Goal: Information Seeking & Learning: Check status

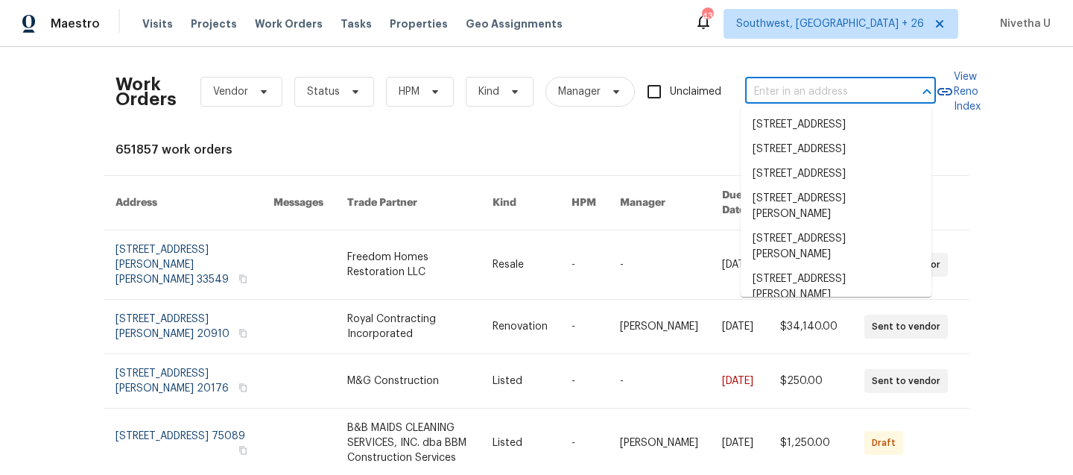
click at [768, 93] on input "text" at bounding box center [819, 92] width 149 height 23
paste input "[STREET_ADDRESS]"
type input "[STREET_ADDRESS]"
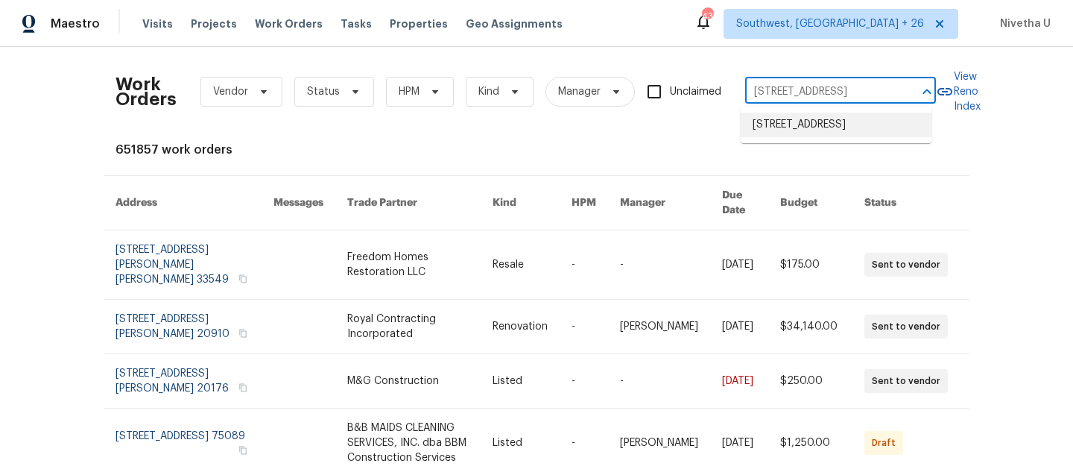
click at [792, 131] on li "[STREET_ADDRESS]" at bounding box center [836, 125] width 191 height 25
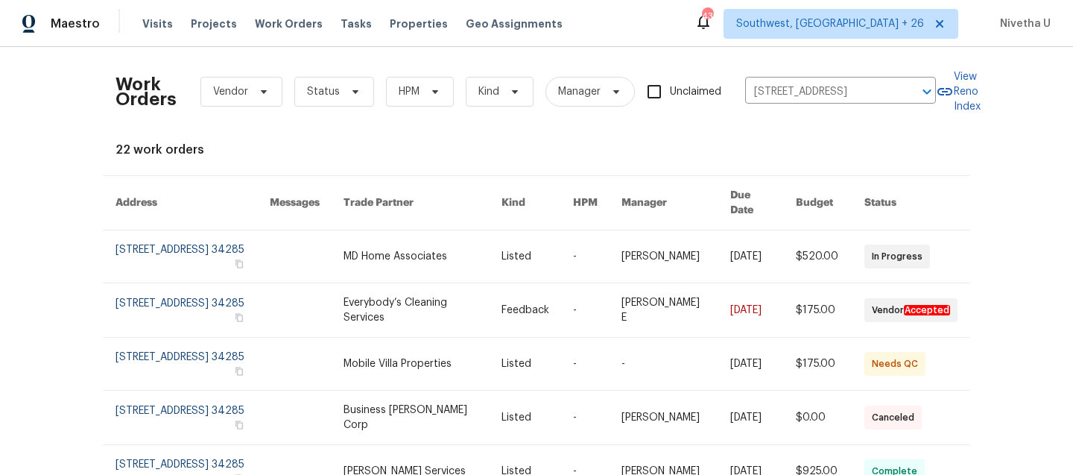
click at [151, 248] on link at bounding box center [193, 256] width 154 height 52
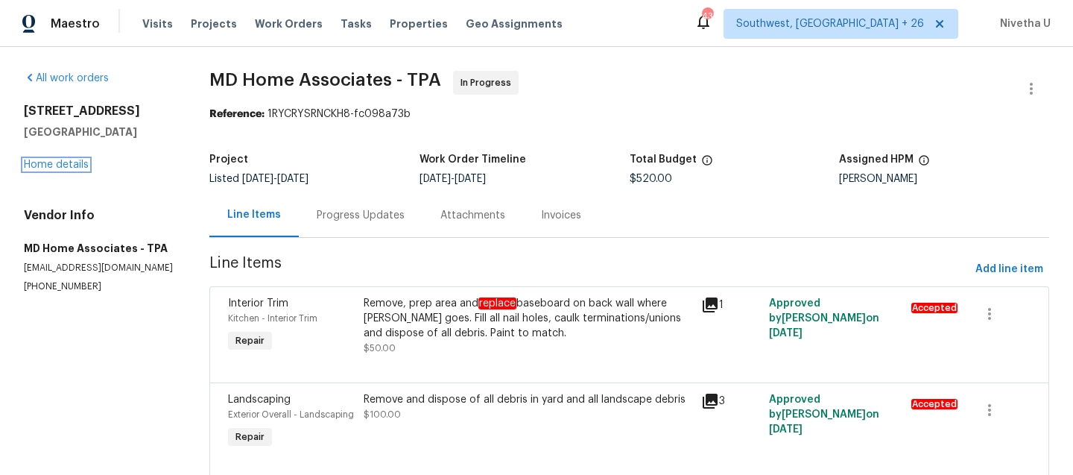
click at [52, 163] on link "Home details" at bounding box center [56, 165] width 65 height 10
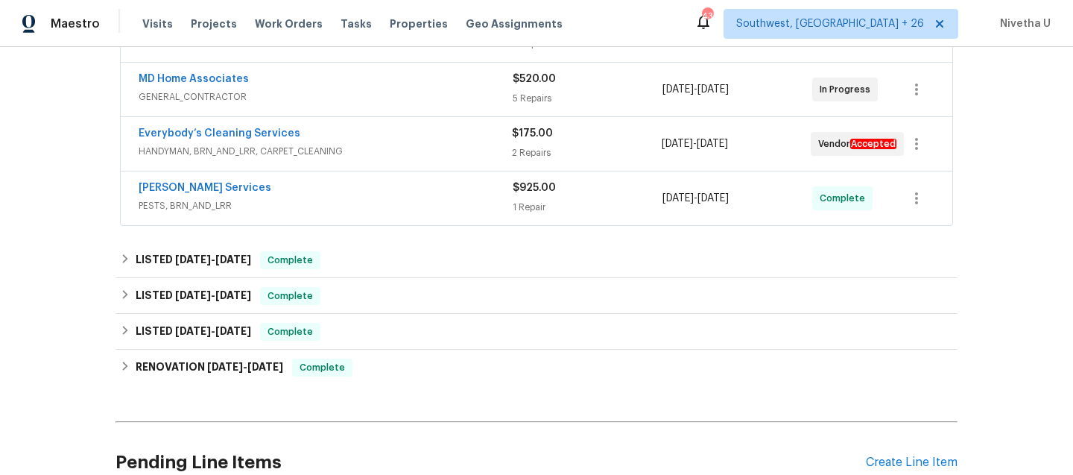
scroll to position [267, 0]
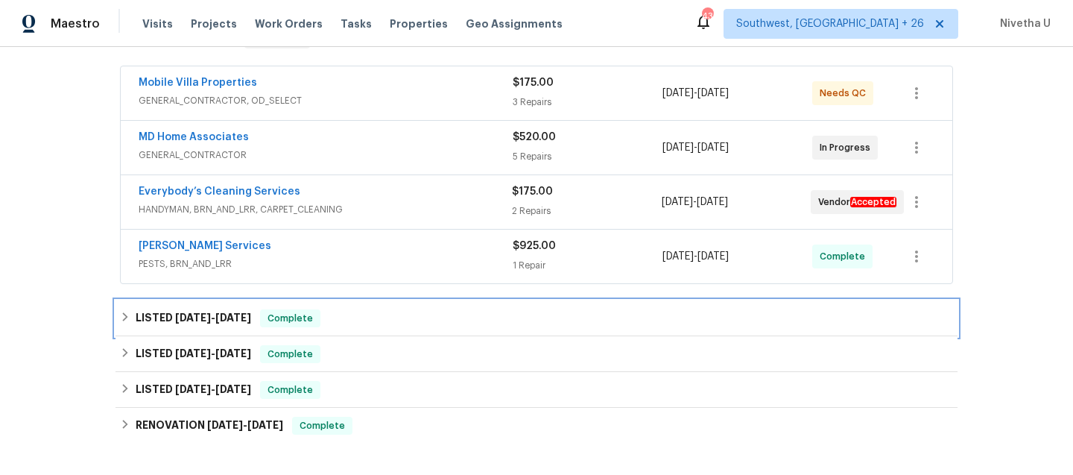
click at [332, 322] on div "LISTED [DATE] - [DATE] Complete" at bounding box center [536, 318] width 833 height 18
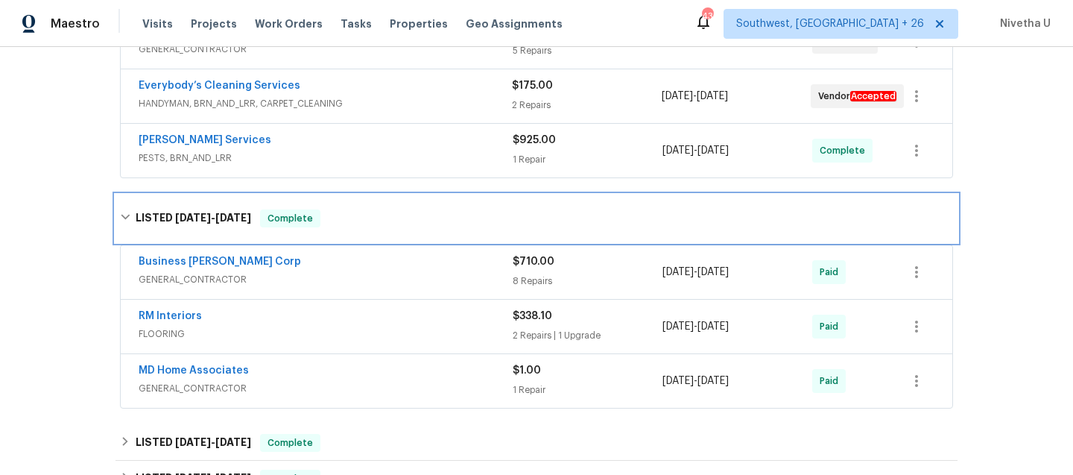
scroll to position [376, 0]
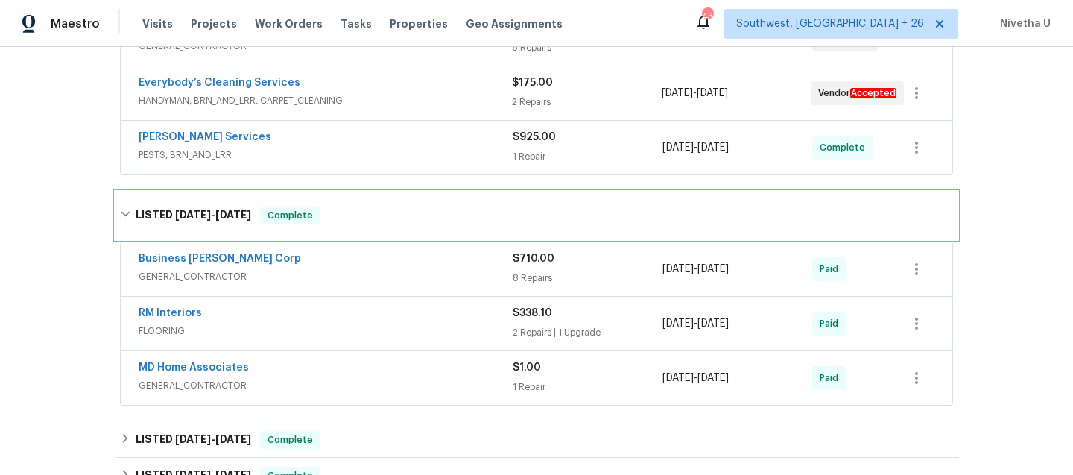
click at [324, 208] on div "LISTED [DATE] - [DATE] Complete" at bounding box center [536, 215] width 833 height 18
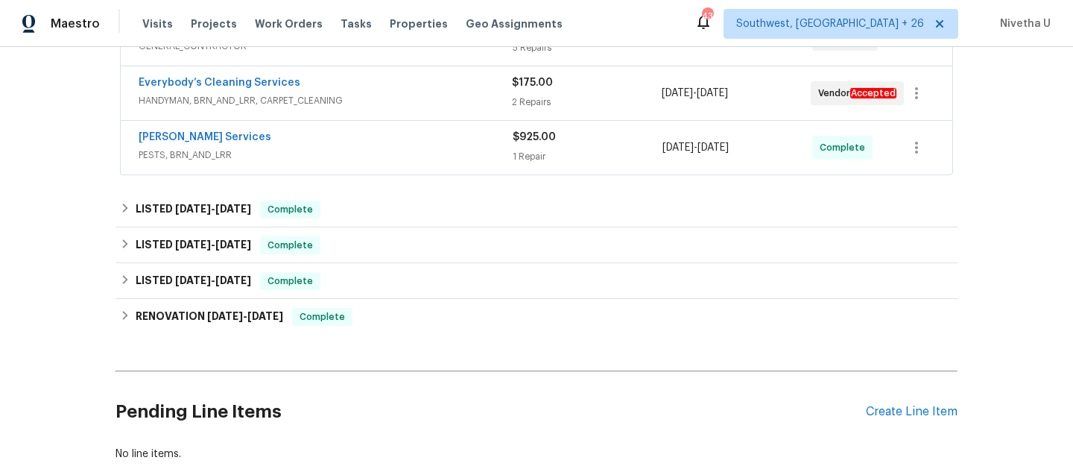
click at [327, 159] on span "PESTS, BRN_AND_LRR" at bounding box center [326, 155] width 374 height 15
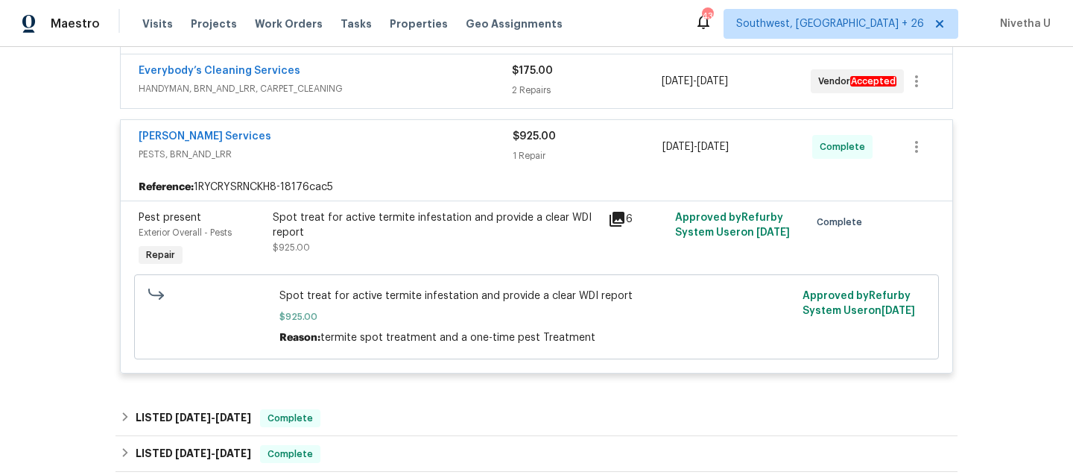
scroll to position [390, 0]
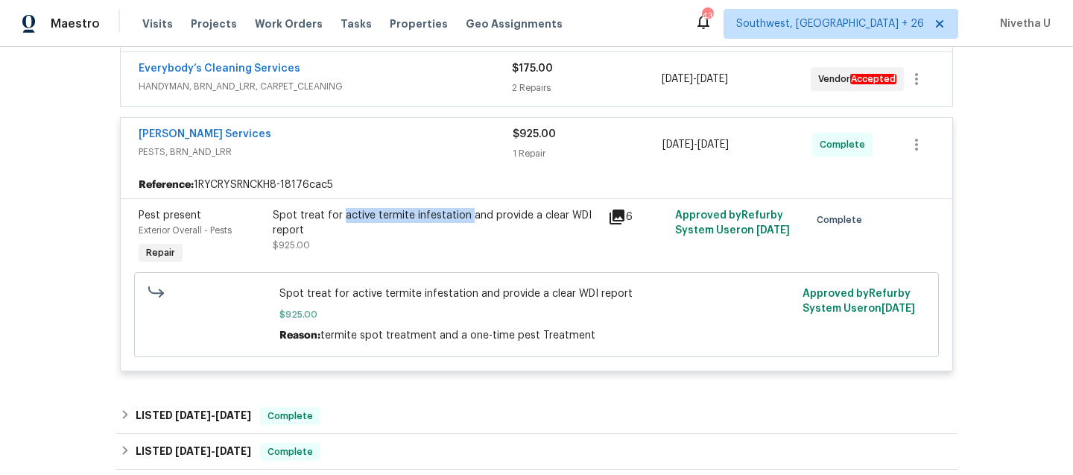
drag, startPoint x: 335, startPoint y: 218, endPoint x: 458, endPoint y: 220, distance: 123.8
click at [458, 220] on div "Spot treat for active termite infestation and provide a clear WDI report" at bounding box center [436, 223] width 327 height 30
copy div "active termite infestation"
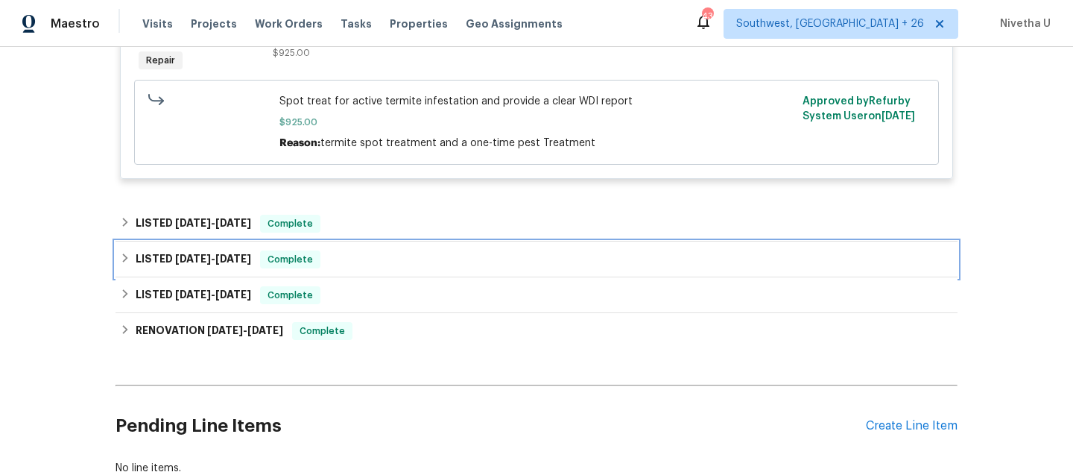
click at [332, 258] on div "LISTED [DATE] - [DATE] Complete" at bounding box center [536, 259] width 833 height 18
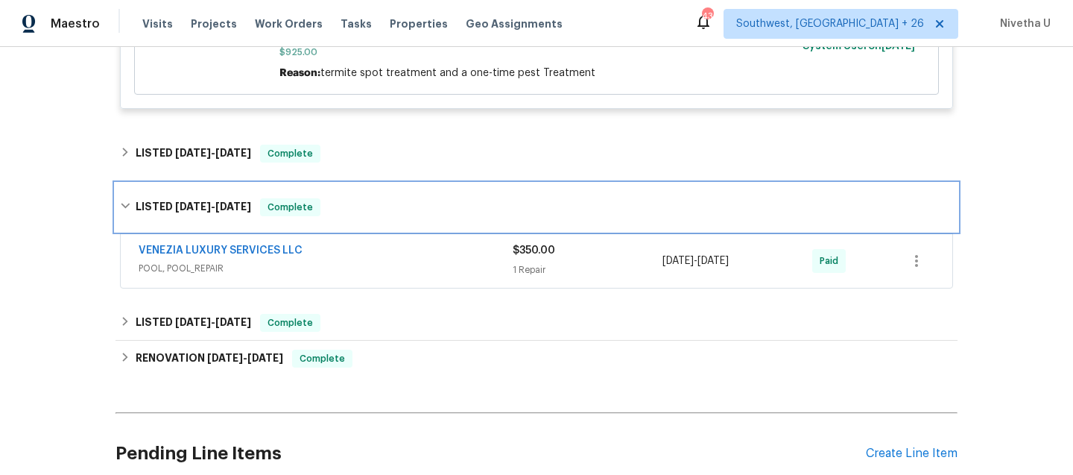
scroll to position [673, 0]
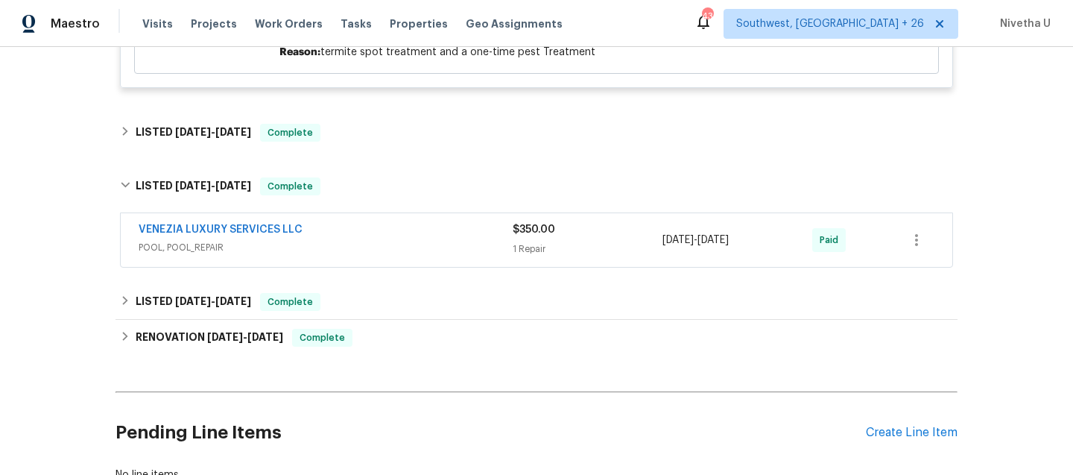
click at [353, 245] on span "POOL, POOL_REPAIR" at bounding box center [326, 247] width 374 height 15
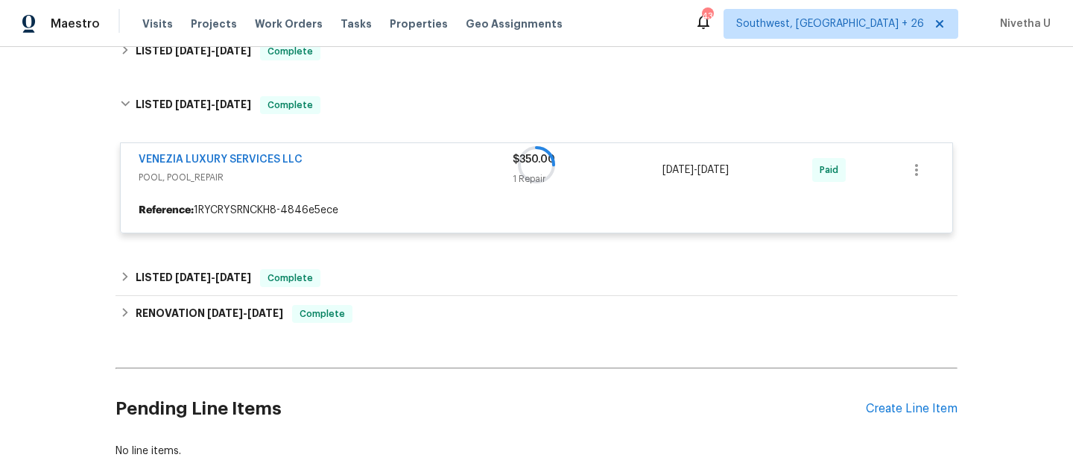
scroll to position [755, 0]
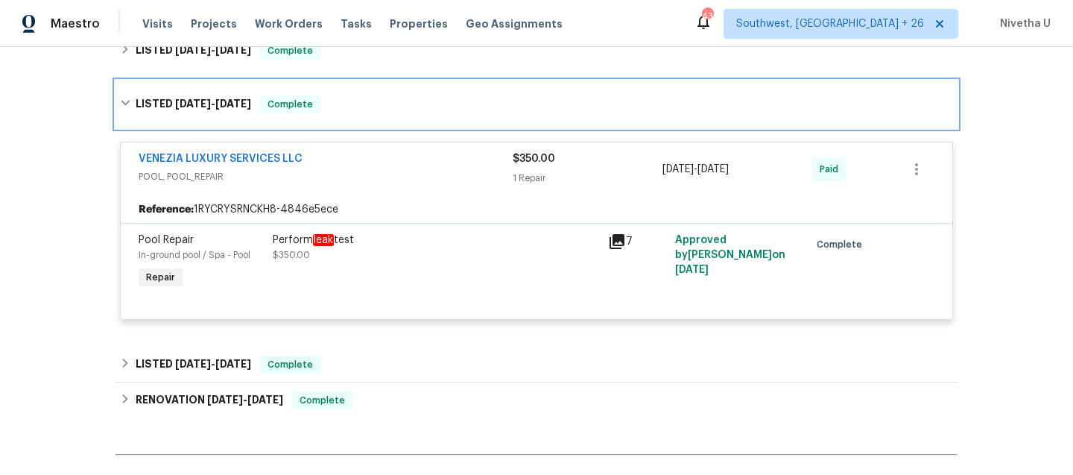
click at [377, 126] on div "LISTED [DATE] - [DATE] Complete" at bounding box center [537, 105] width 842 height 48
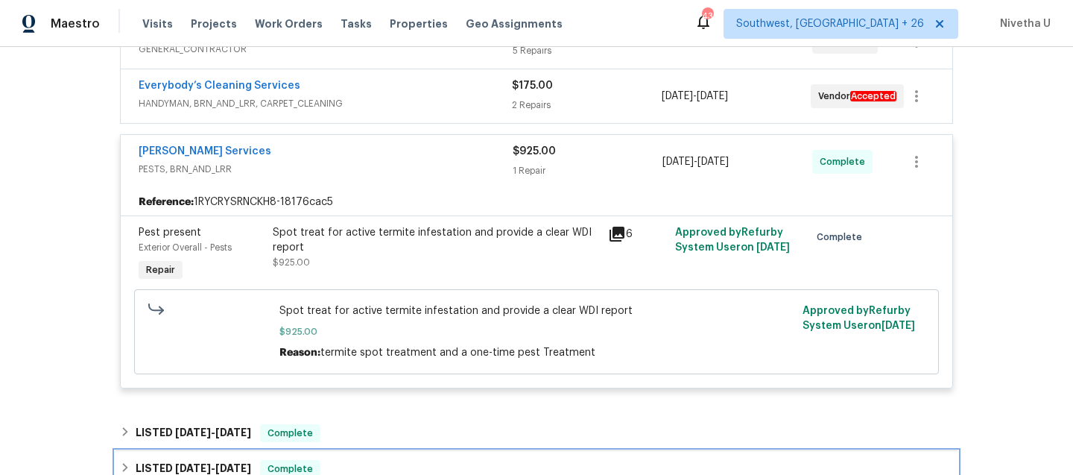
scroll to position [359, 0]
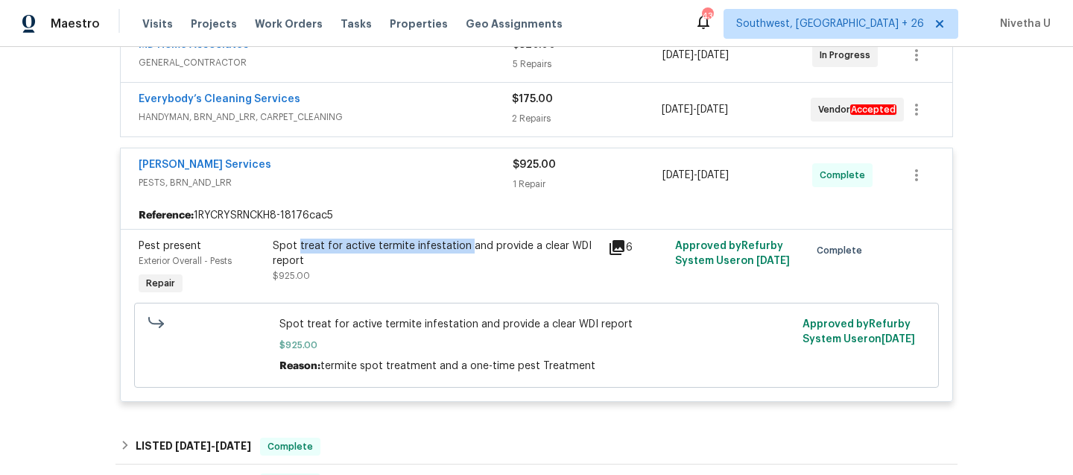
drag, startPoint x: 293, startPoint y: 249, endPoint x: 458, endPoint y: 252, distance: 165.5
click at [458, 252] on div "Spot treat for active termite infestation and provide a clear WDI report" at bounding box center [436, 254] width 327 height 30
copy div "treat for active termite infestation"
drag, startPoint x: 286, startPoint y: 160, endPoint x: 107, endPoint y: 157, distance: 178.9
click at [106, 157] on div "Back to all projects [STREET_ADDRESS] 3 Beds | 2 Baths | Total: 1230 ft² | Abov…" at bounding box center [536, 261] width 1073 height 428
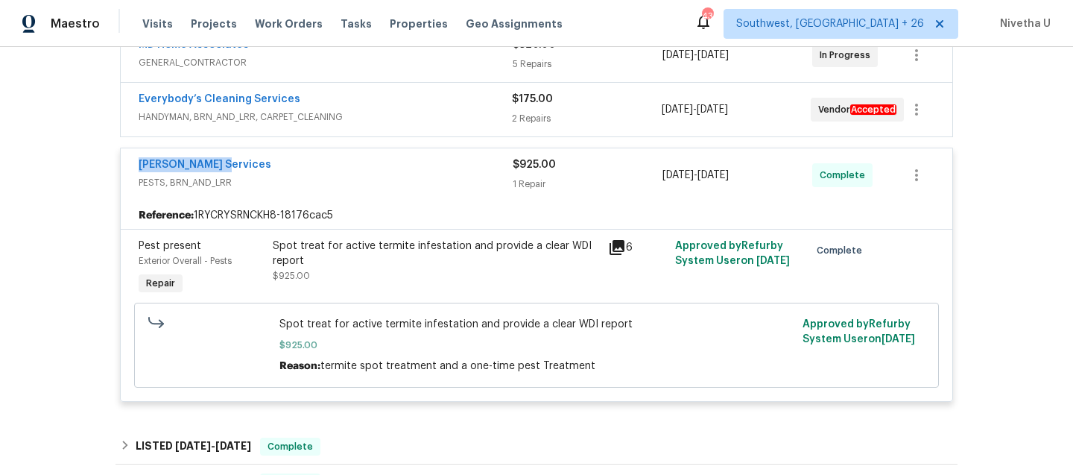
copy link "[PERSON_NAME] Services"
click at [368, 178] on span "PESTS, BRN_AND_LRR" at bounding box center [326, 182] width 374 height 15
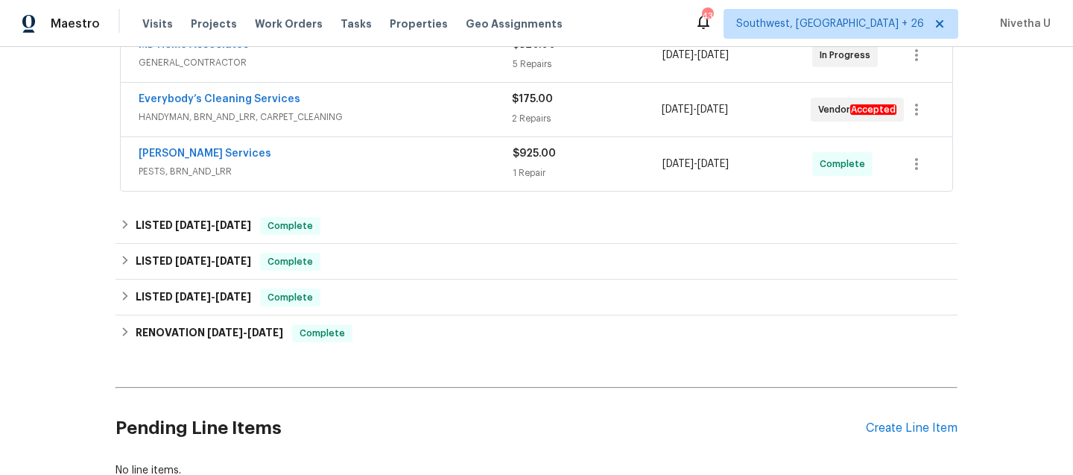
scroll to position [233, 0]
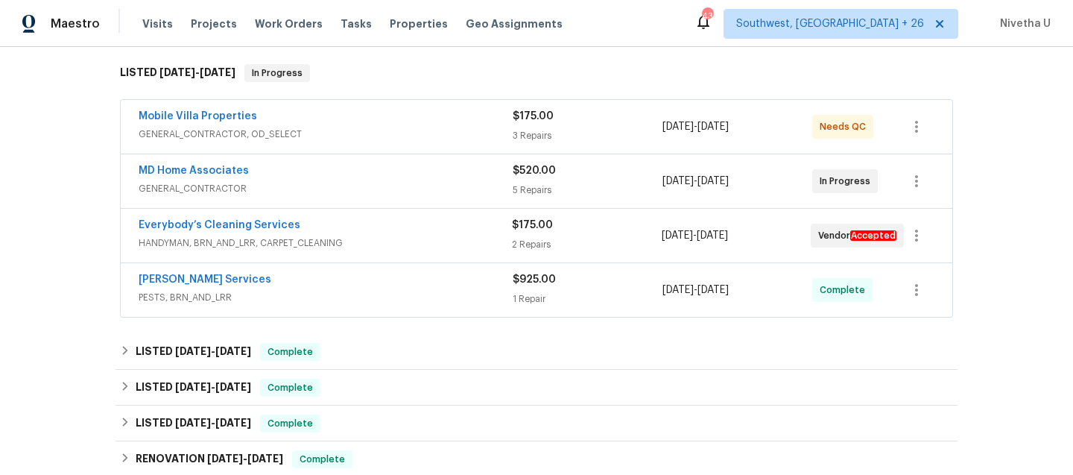
click at [369, 240] on span "HANDYMAN, BRN_AND_LRR, CARPET_CLEANING" at bounding box center [325, 243] width 373 height 15
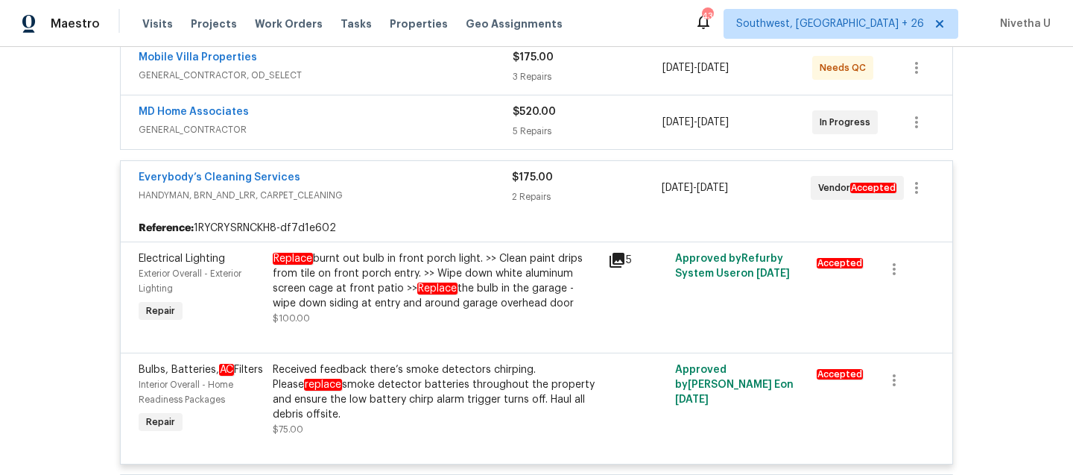
scroll to position [277, 0]
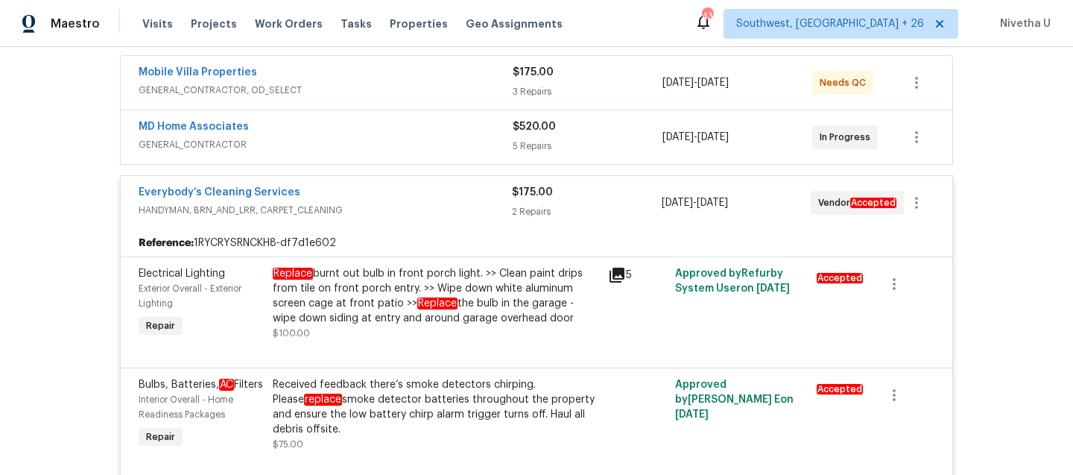
click at [366, 217] on span "HANDYMAN, BRN_AND_LRR, CARPET_CLEANING" at bounding box center [325, 210] width 373 height 15
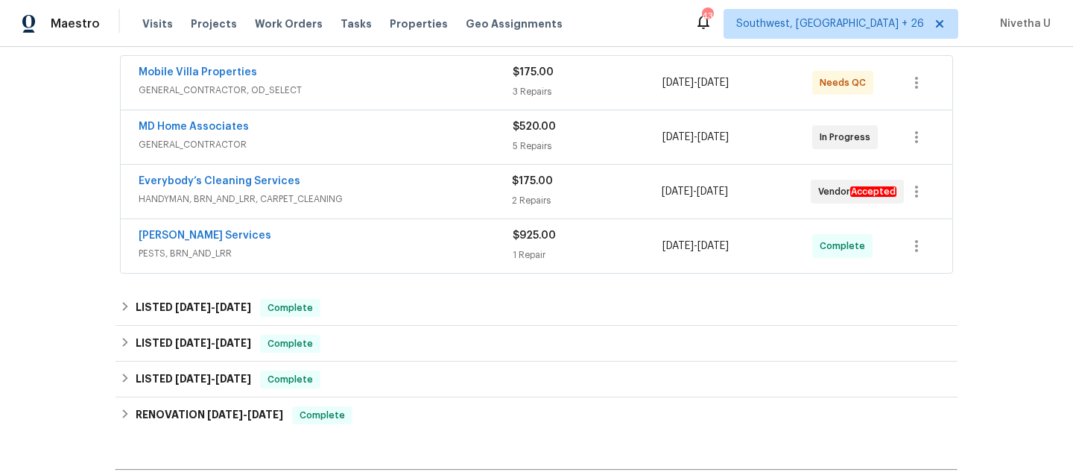
click at [357, 138] on span "GENERAL_CONTRACTOR" at bounding box center [326, 144] width 374 height 15
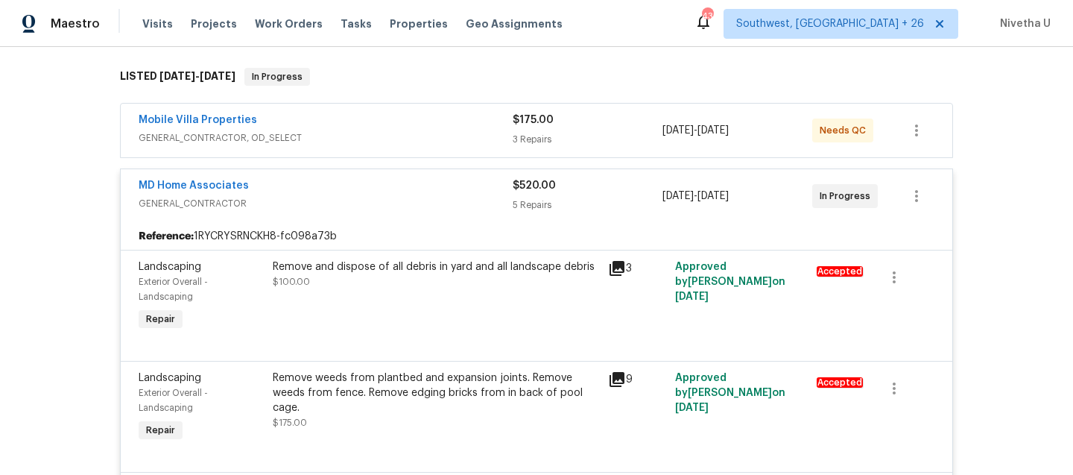
scroll to position [230, 0]
click at [383, 209] on span "GENERAL_CONTRACTOR" at bounding box center [326, 202] width 374 height 15
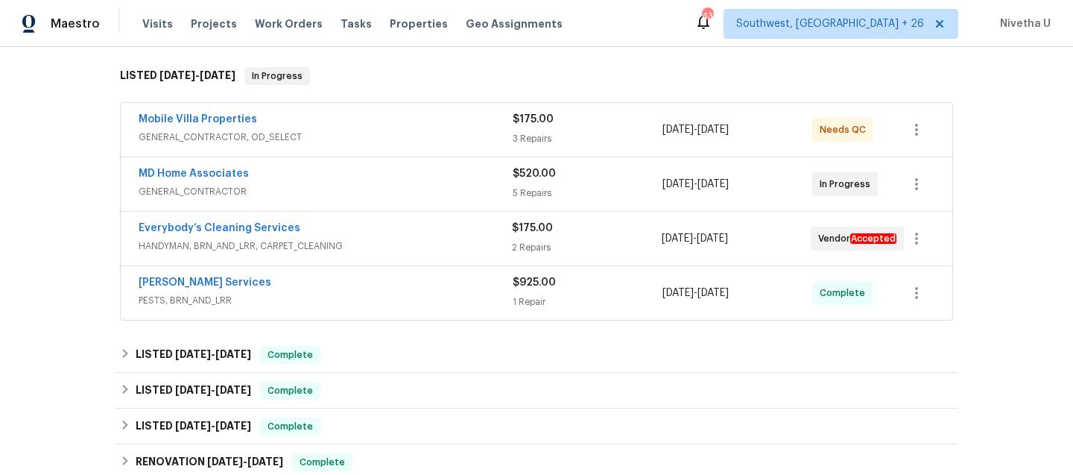
click at [369, 138] on span "GENERAL_CONTRACTOR, OD_SELECT" at bounding box center [326, 137] width 374 height 15
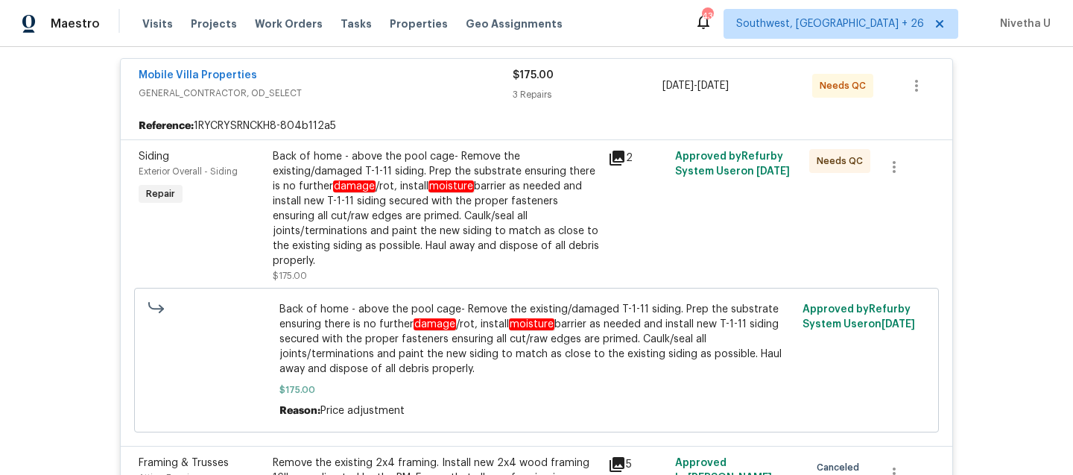
scroll to position [188, 0]
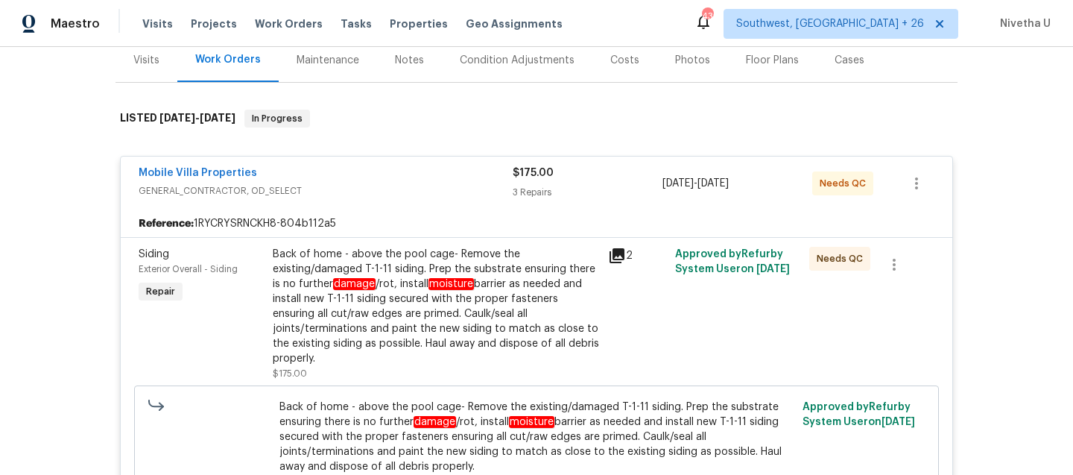
click at [391, 180] on div "Mobile Villa Properties" at bounding box center [326, 174] width 374 height 18
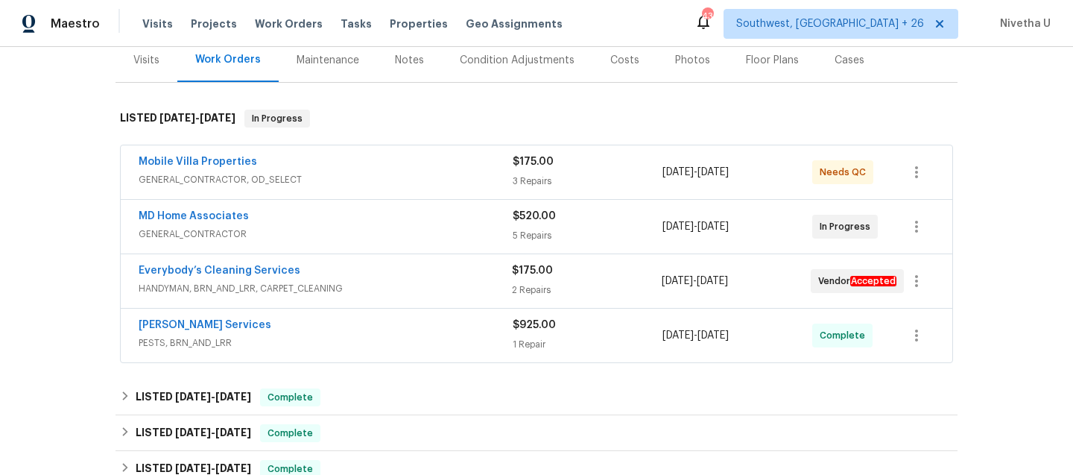
click at [644, 179] on div "3 Repairs" at bounding box center [588, 181] width 150 height 15
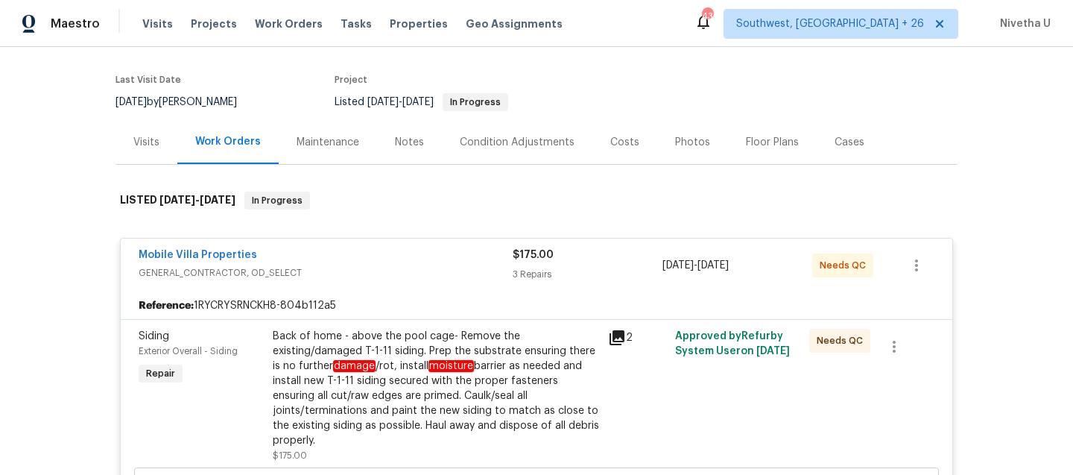
scroll to position [0, 0]
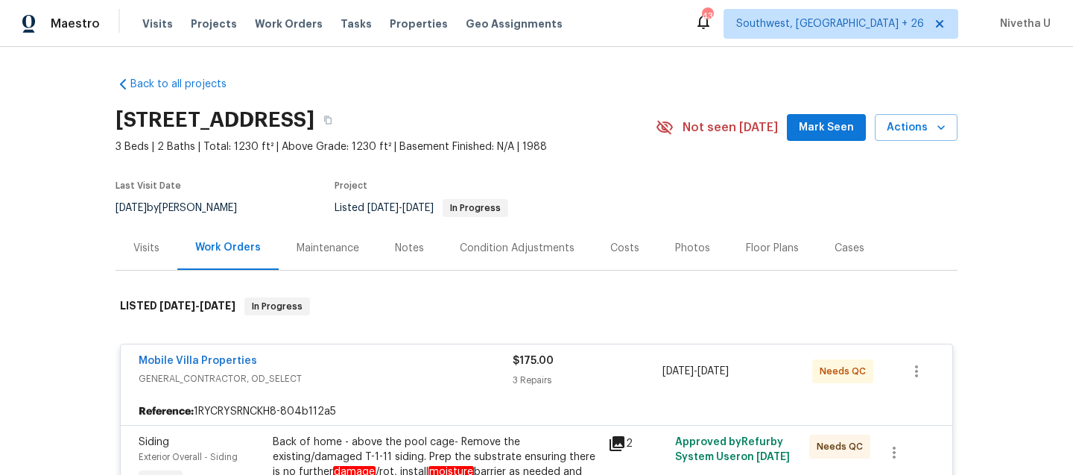
click at [388, 371] on span "GENERAL_CONTRACTOR, OD_SELECT" at bounding box center [326, 378] width 374 height 15
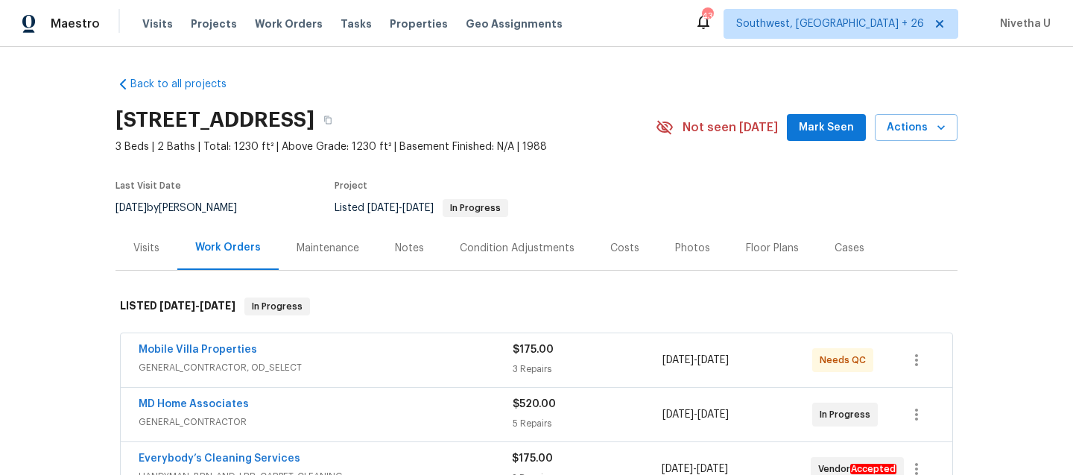
scroll to position [92, 0]
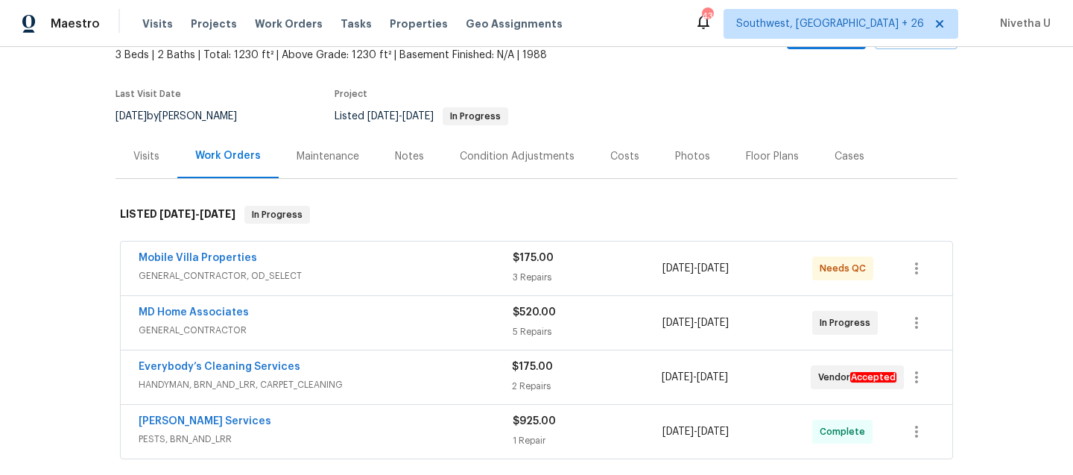
click at [386, 325] on span "GENERAL_CONTRACTOR" at bounding box center [326, 330] width 374 height 15
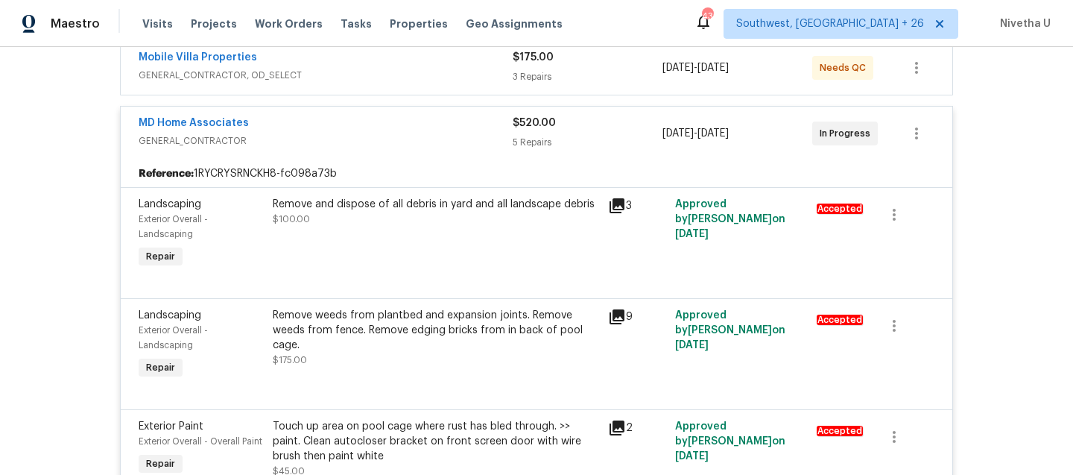
scroll to position [267, 0]
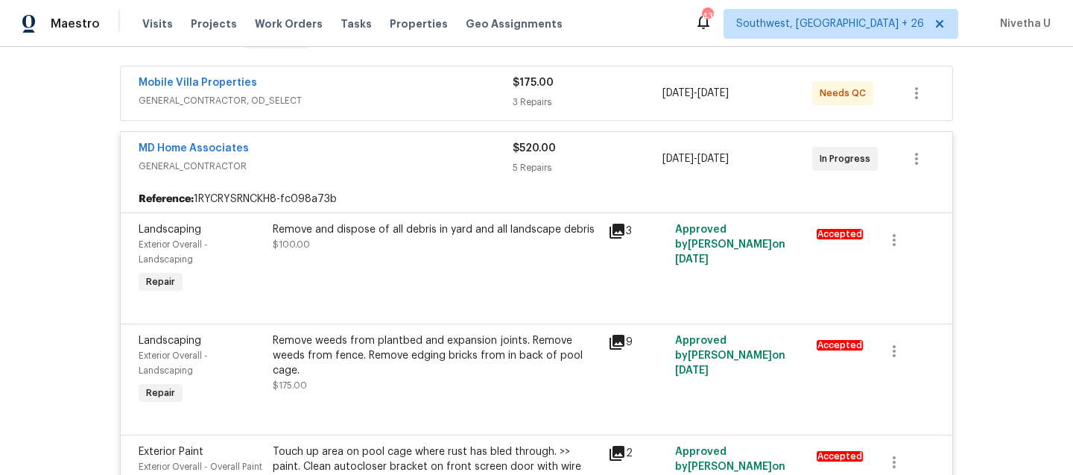
click at [397, 168] on span "GENERAL_CONTRACTOR" at bounding box center [326, 166] width 374 height 15
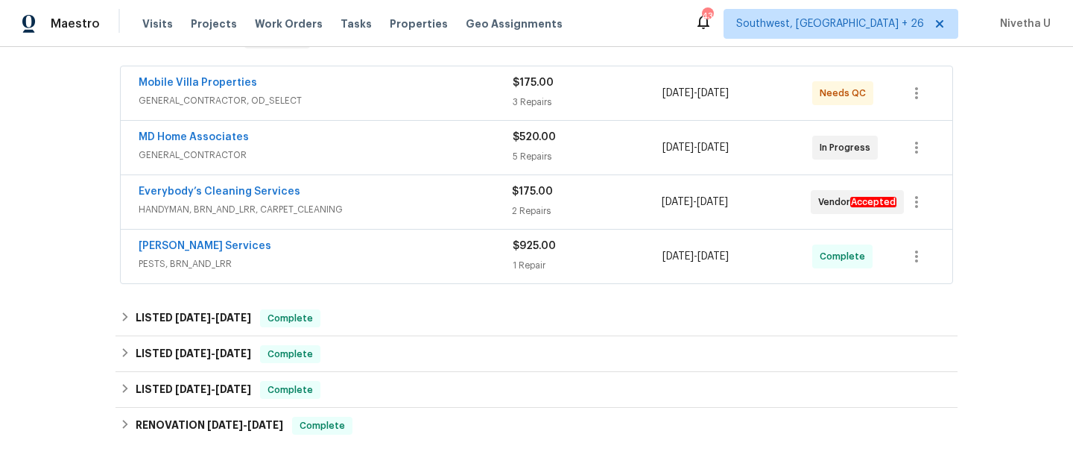
click at [395, 192] on div "Everybody’s Cleaning Services" at bounding box center [325, 193] width 373 height 18
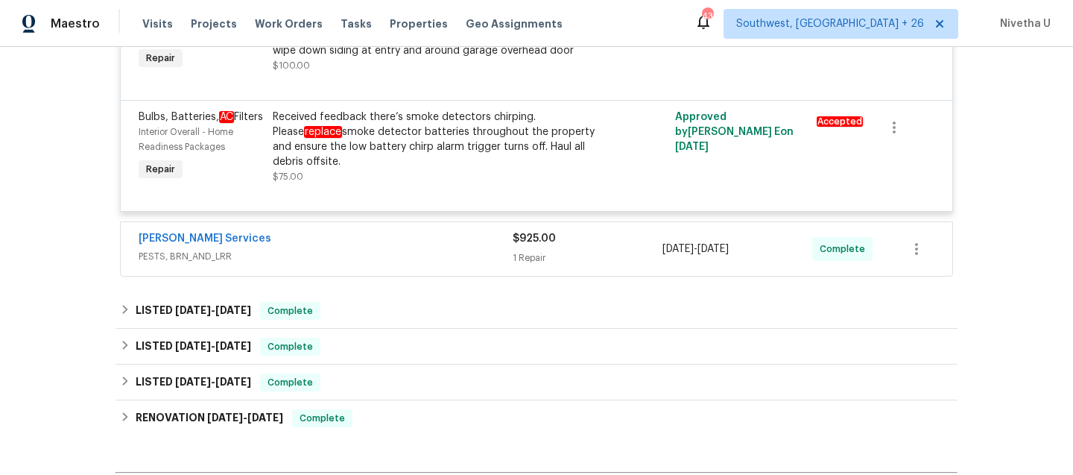
scroll to position [353, 0]
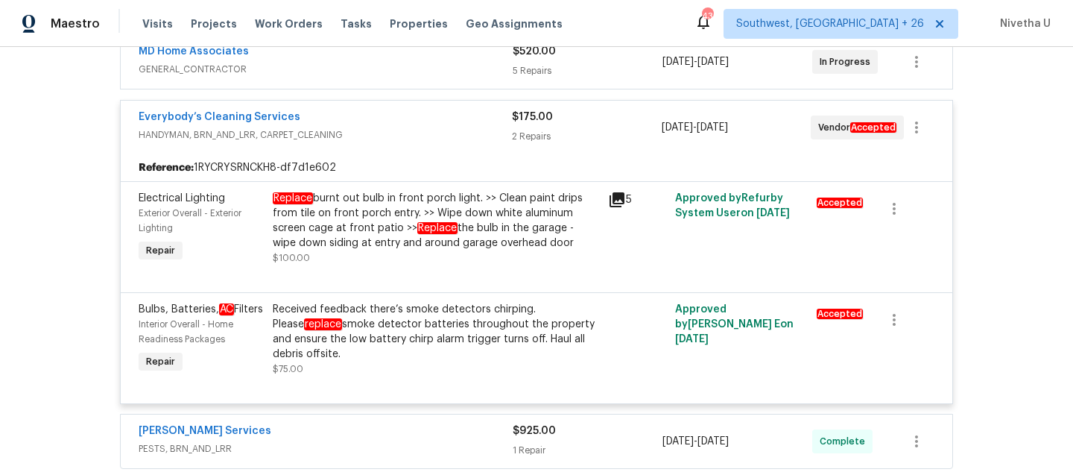
click at [404, 160] on div "Reference: 1RYCRYSRNCKH8-df7d1e602" at bounding box center [537, 167] width 832 height 27
click at [406, 130] on span "HANDYMAN, BRN_AND_LRR, CARPET_CLEANING" at bounding box center [325, 134] width 373 height 15
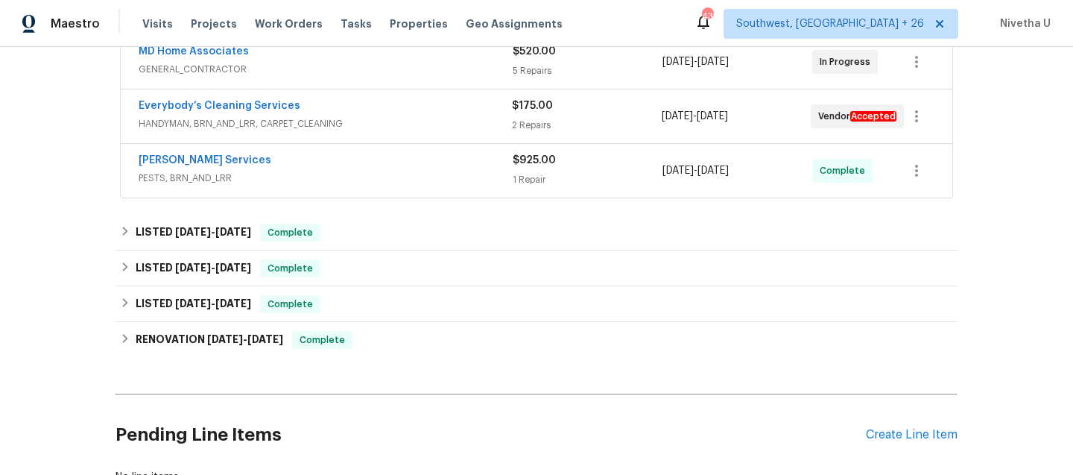
click at [400, 174] on span "PESTS, BRN_AND_LRR" at bounding box center [326, 178] width 374 height 15
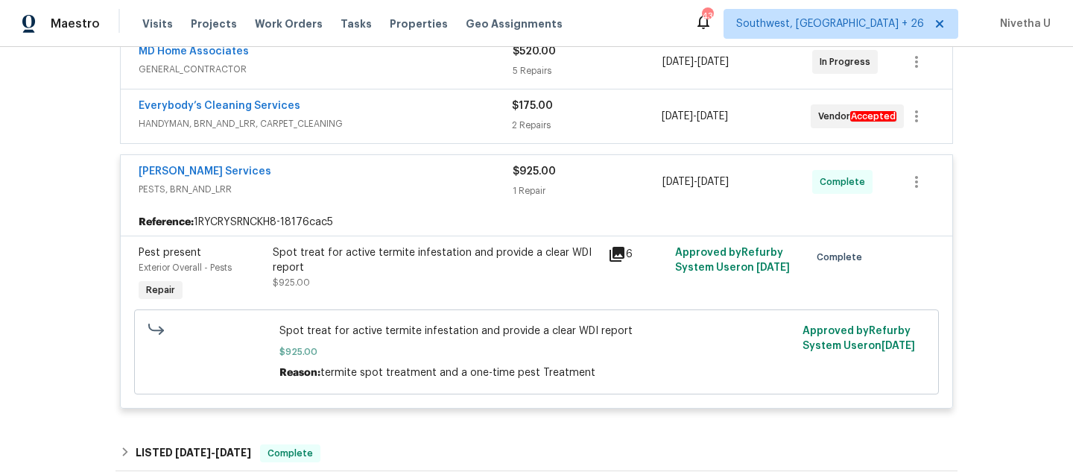
click at [400, 187] on span "PESTS, BRN_AND_LRR" at bounding box center [326, 189] width 374 height 15
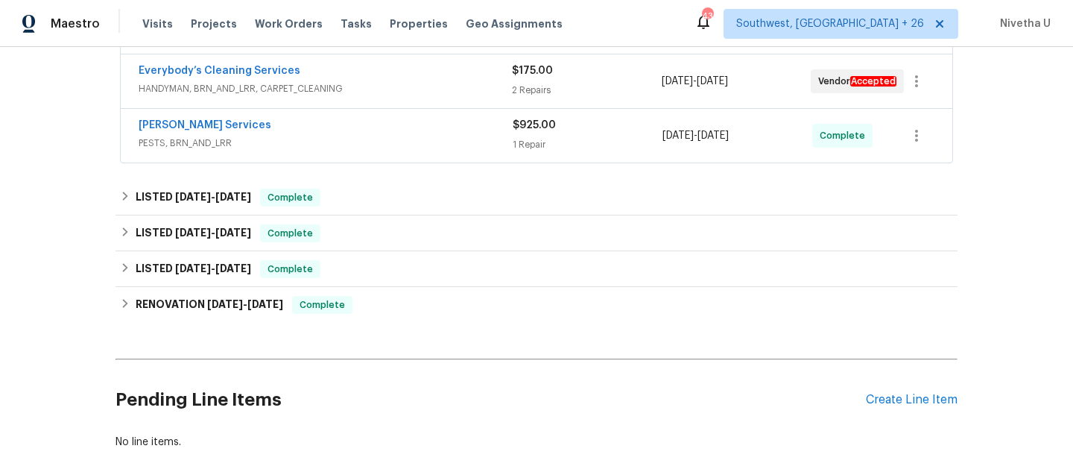
scroll to position [395, 0]
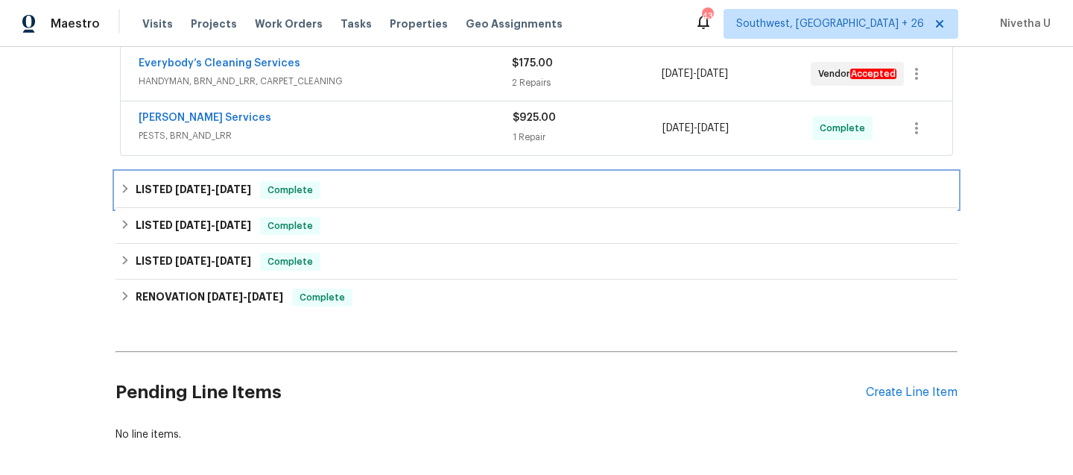
click at [400, 187] on div "LISTED [DATE] - [DATE] Complete" at bounding box center [536, 190] width 833 height 18
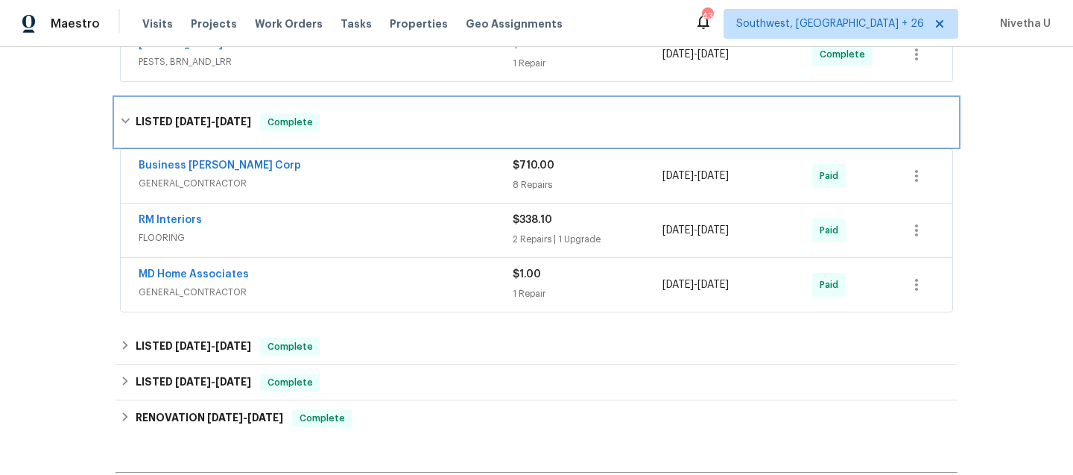
scroll to position [426, 0]
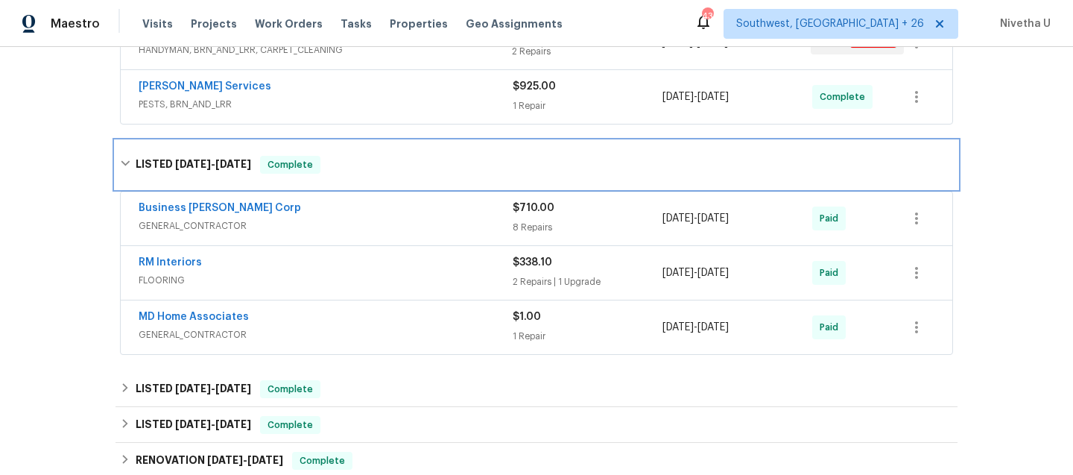
click at [365, 171] on div "LISTED [DATE] - [DATE] Complete" at bounding box center [536, 165] width 833 height 18
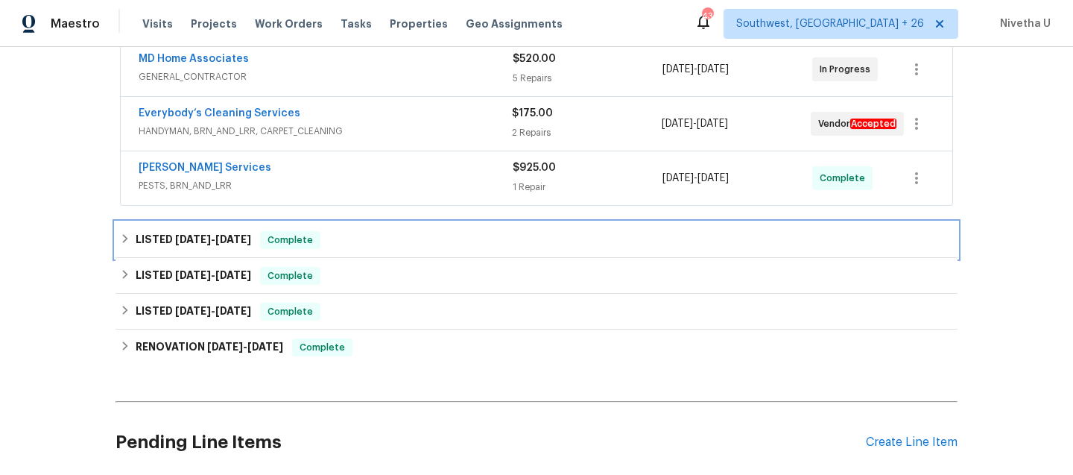
scroll to position [338, 0]
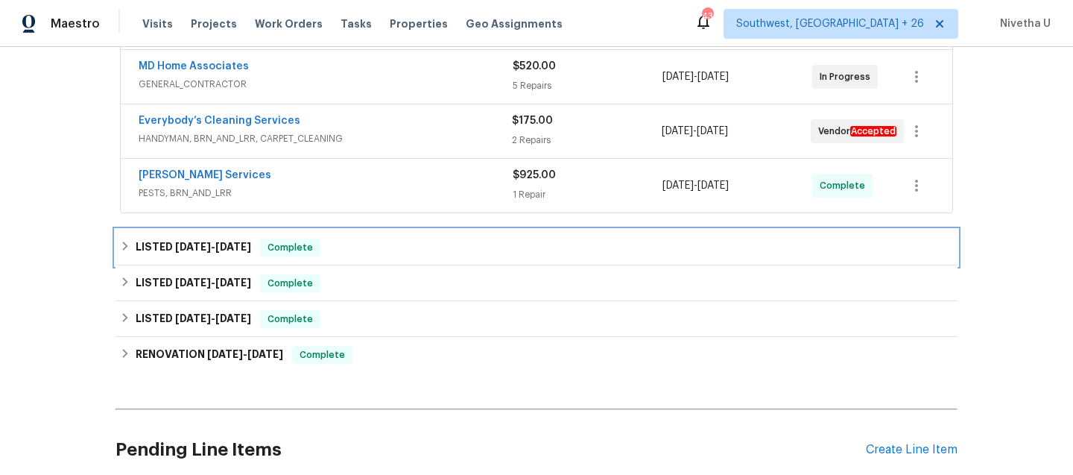
click at [344, 235] on div "LISTED [DATE] - [DATE] Complete" at bounding box center [537, 248] width 842 height 36
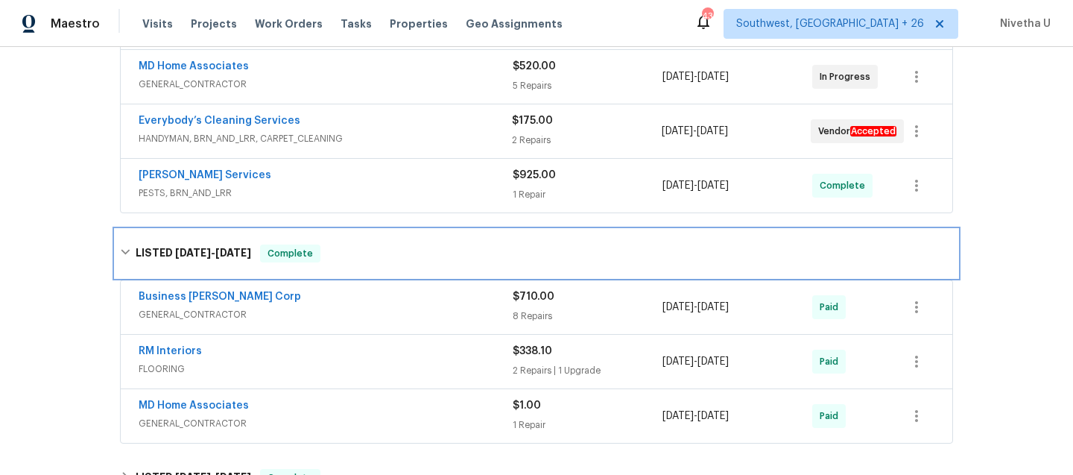
click at [344, 243] on div "LISTED [DATE] - [DATE] Complete" at bounding box center [537, 254] width 842 height 48
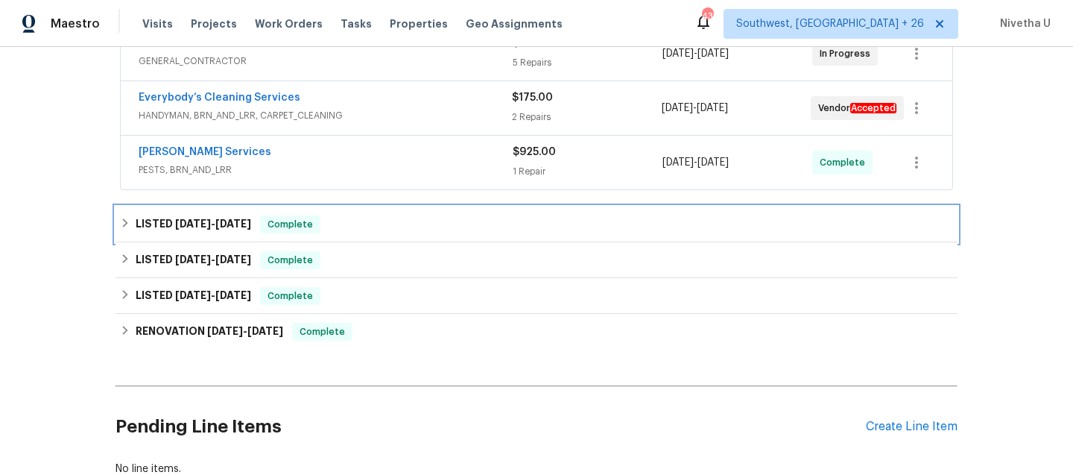
scroll to position [475, 0]
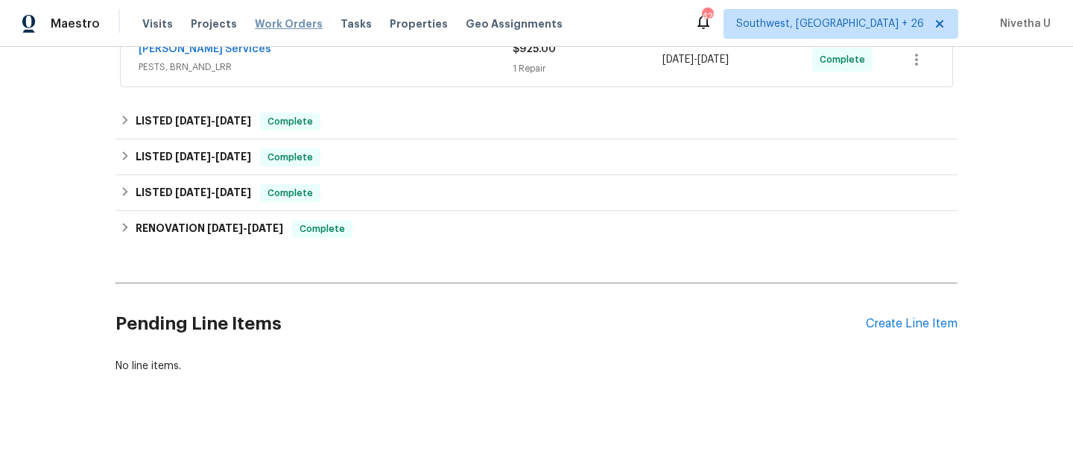
click at [296, 27] on span "Work Orders" at bounding box center [289, 23] width 68 height 15
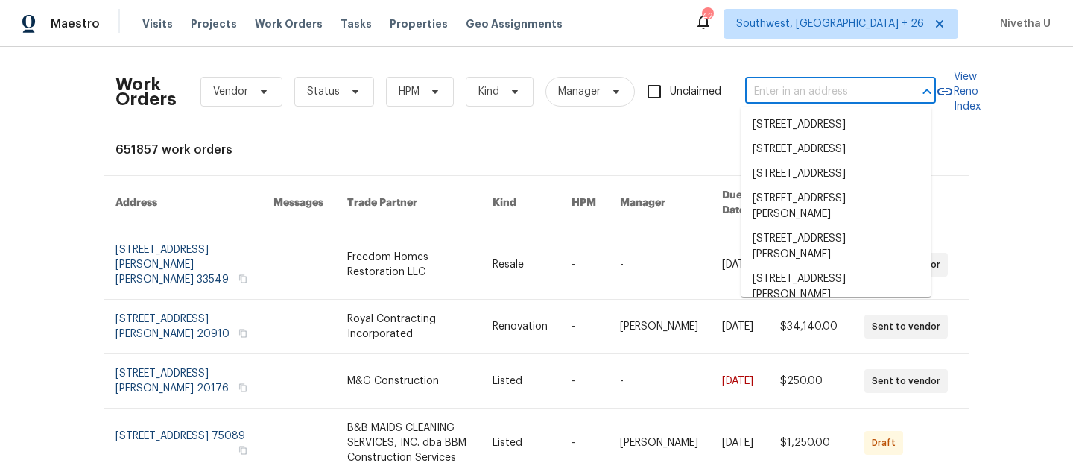
click at [785, 89] on input "text" at bounding box center [819, 92] width 149 height 23
paste input "[STREET_ADDRESS]"
type input "[STREET_ADDRESS]"
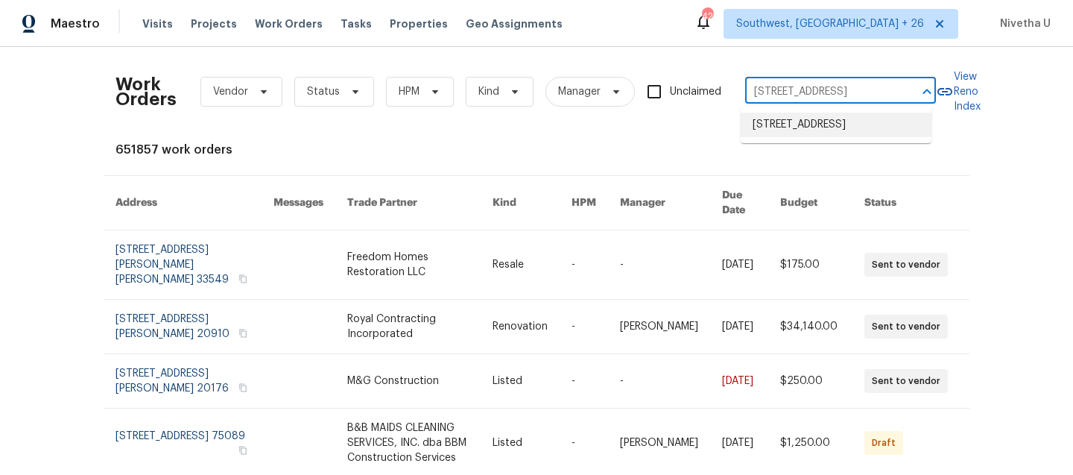
click at [800, 132] on li "[STREET_ADDRESS]" at bounding box center [836, 125] width 191 height 25
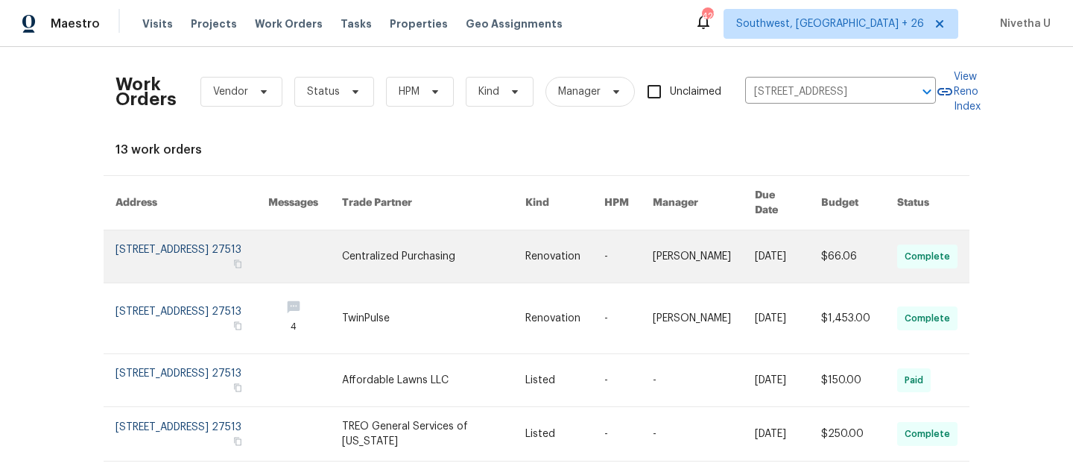
click at [151, 234] on link at bounding box center [192, 256] width 153 height 52
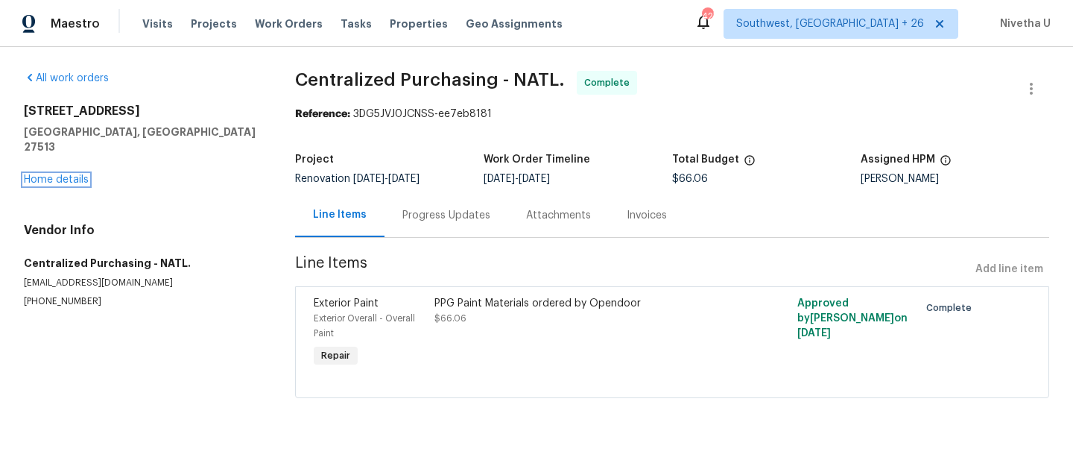
click at [43, 174] on link "Home details" at bounding box center [56, 179] width 65 height 10
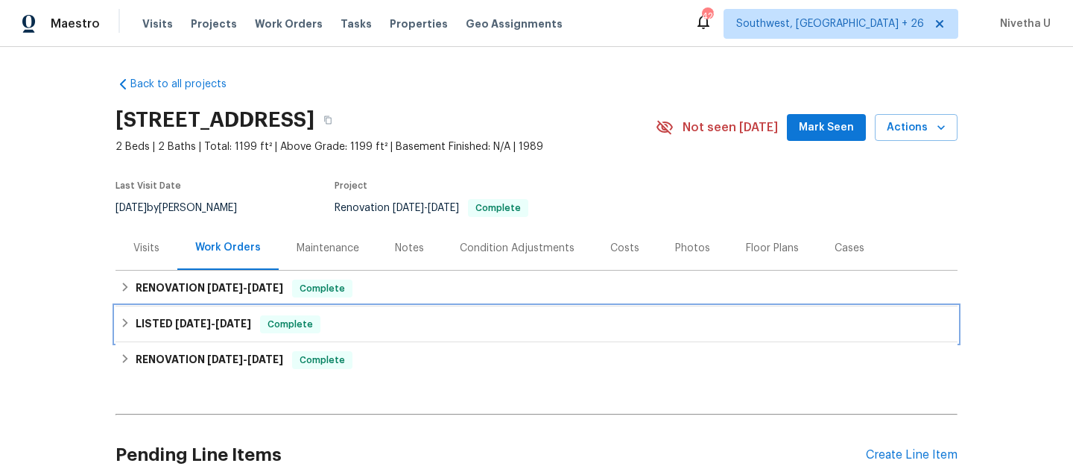
click at [332, 322] on div "LISTED [DATE] - [DATE] Complete" at bounding box center [536, 324] width 833 height 18
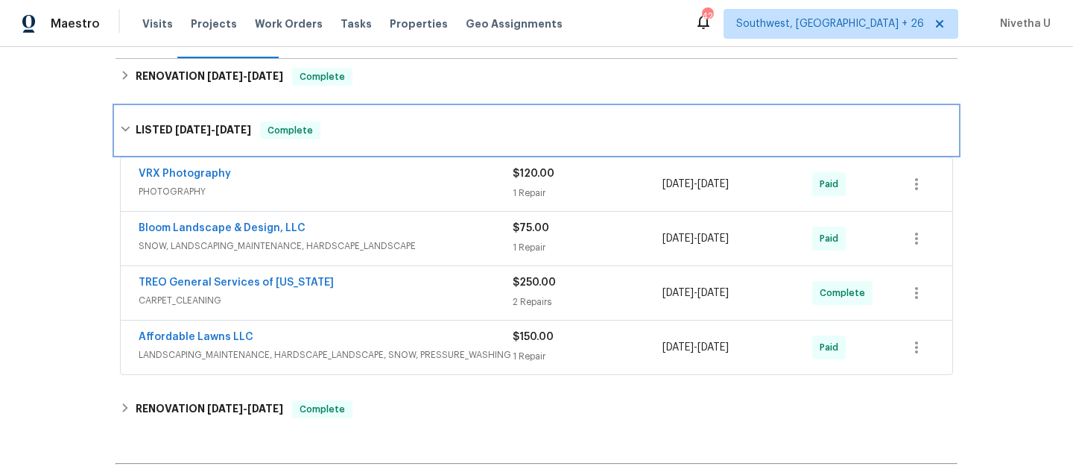
scroll to position [213, 0]
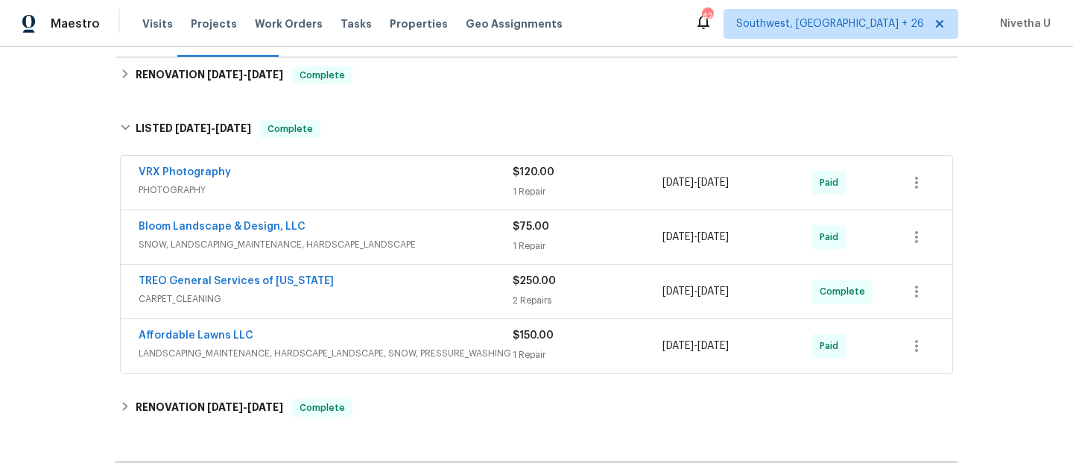
click at [473, 343] on div "Affordable Lawns LLC" at bounding box center [326, 337] width 374 height 18
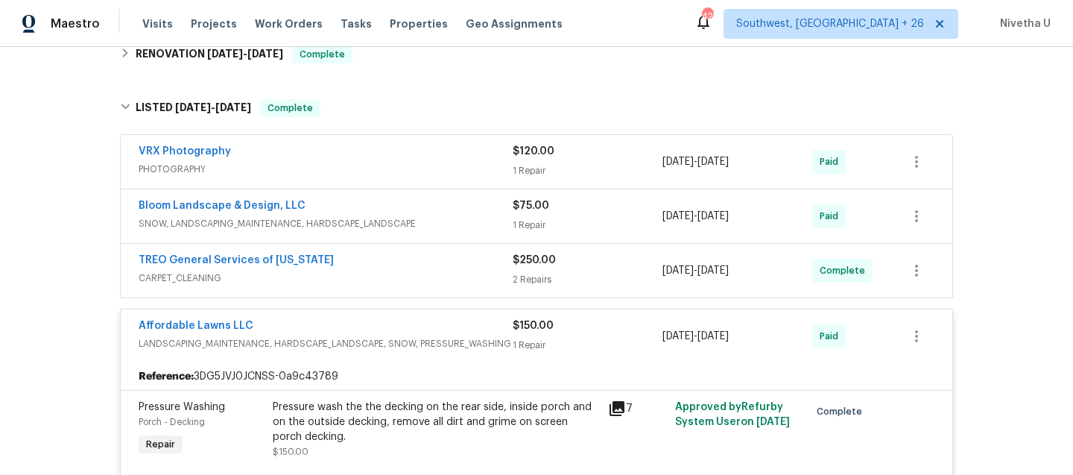
scroll to position [233, 0]
click at [470, 329] on div "Affordable Lawns LLC" at bounding box center [326, 329] width 374 height 18
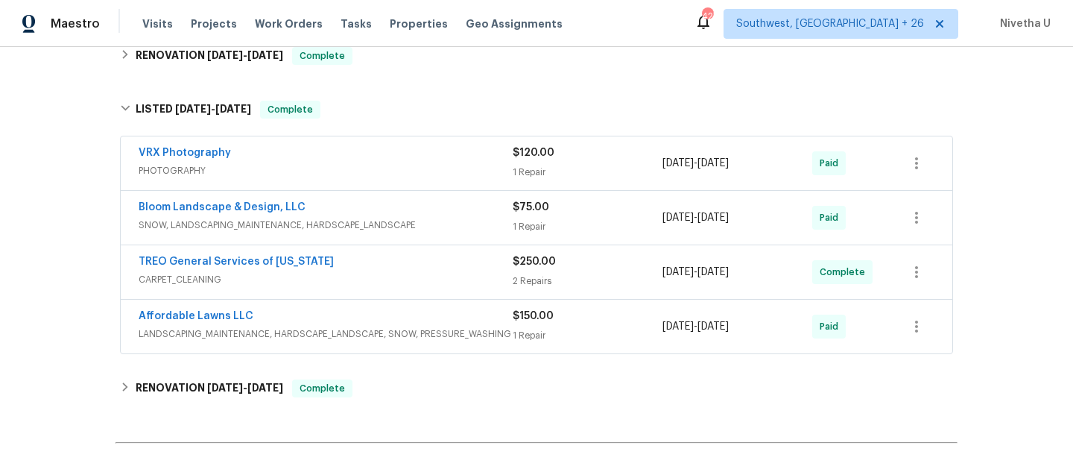
click at [450, 276] on span "CARPET_CLEANING" at bounding box center [326, 279] width 374 height 15
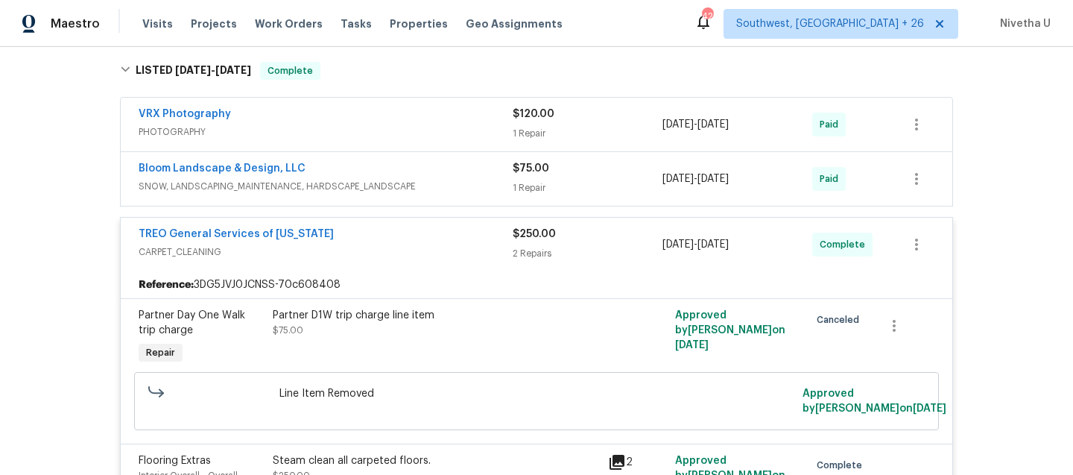
scroll to position [269, 0]
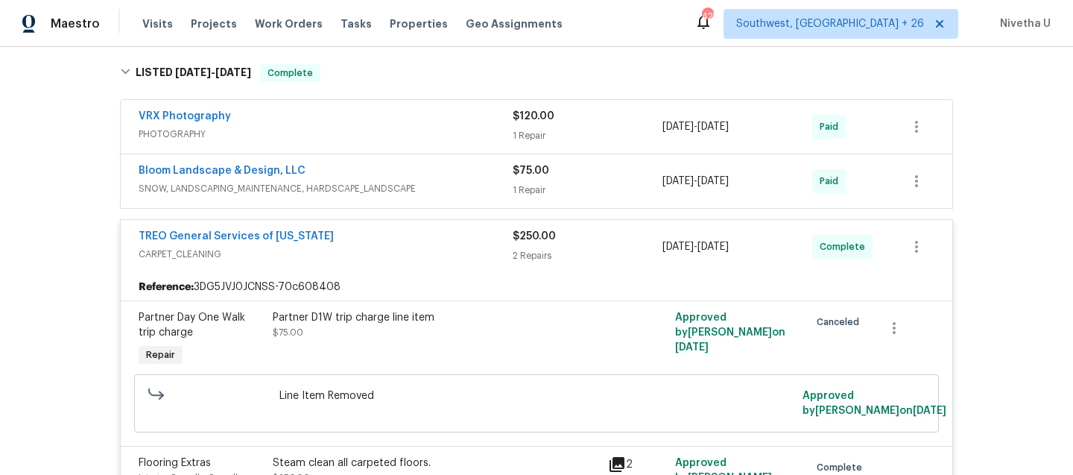
click at [435, 242] on div "TREO General Services of [US_STATE]" at bounding box center [326, 238] width 374 height 18
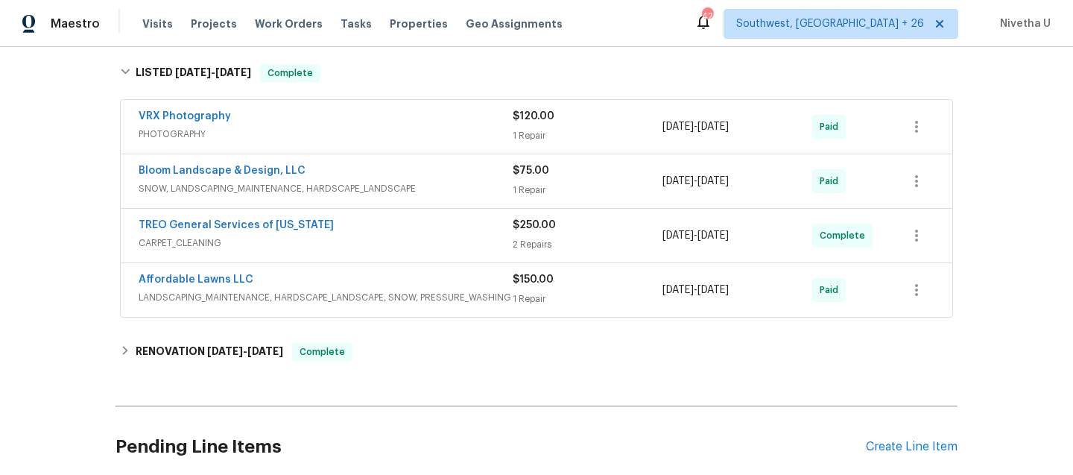
click at [439, 195] on span "SNOW, LANDSCAPING_MAINTENANCE, HARDSCAPE_LANDSCAPE" at bounding box center [326, 188] width 374 height 15
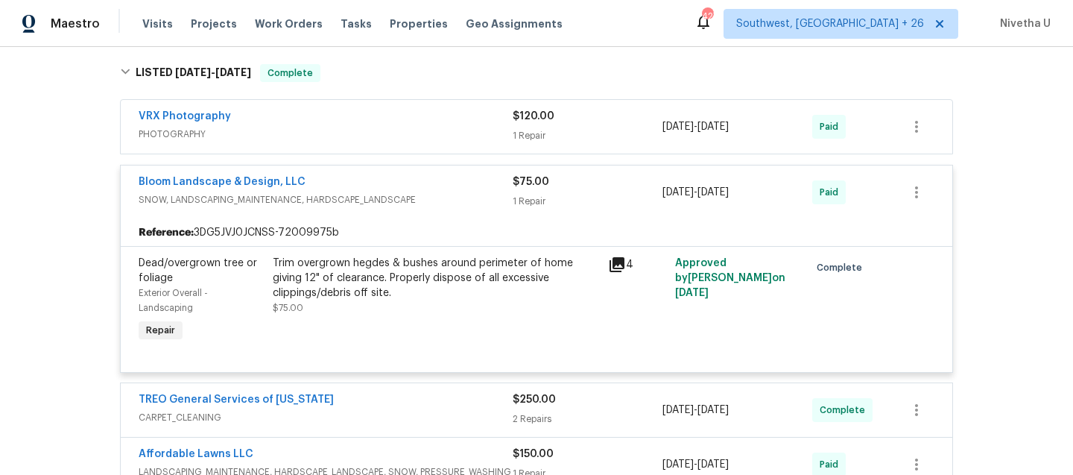
click at [439, 195] on span "SNOW, LANDSCAPING_MAINTENANCE, HARDSCAPE_LANDSCAPE" at bounding box center [326, 199] width 374 height 15
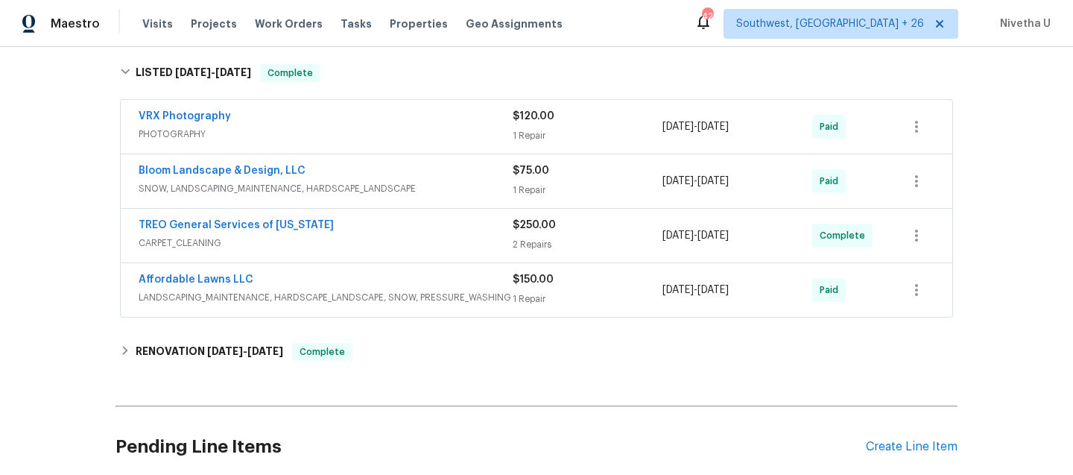
click at [438, 139] on span "PHOTOGRAPHY" at bounding box center [326, 134] width 374 height 15
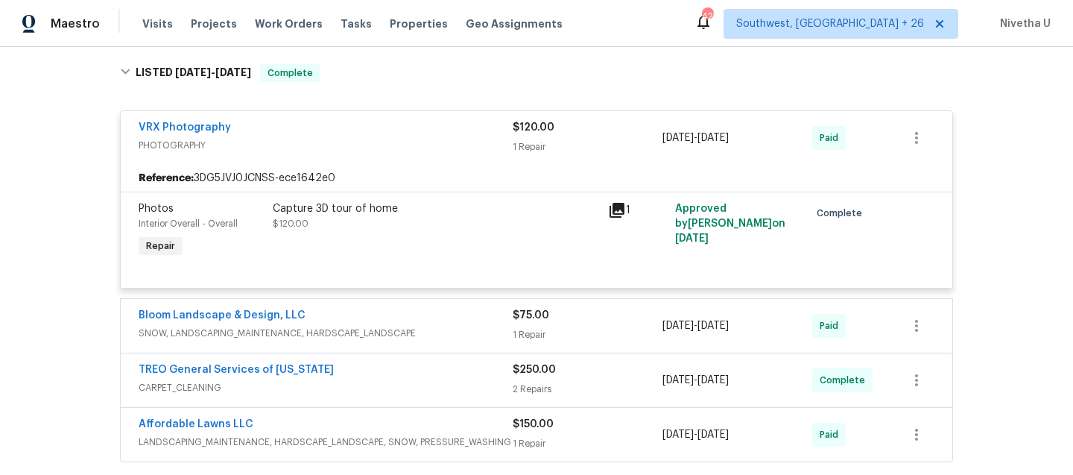
click at [438, 139] on span "PHOTOGRAPHY" at bounding box center [326, 145] width 374 height 15
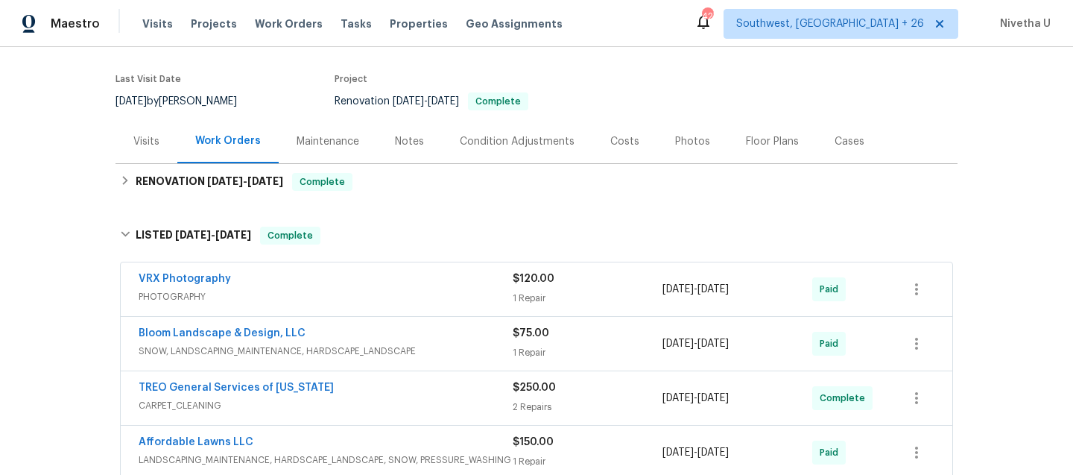
scroll to position [105, 0]
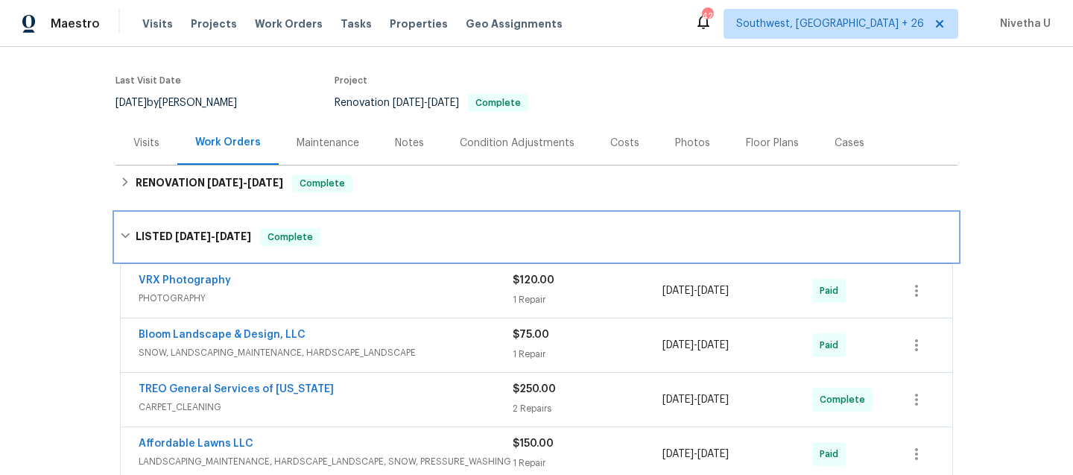
click at [391, 237] on div "LISTED [DATE] - [DATE] Complete" at bounding box center [536, 237] width 833 height 18
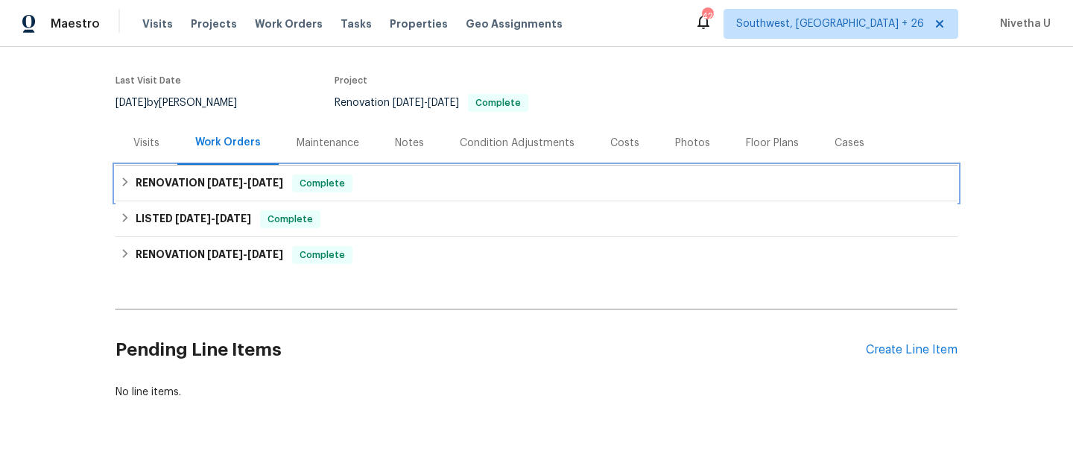
click at [392, 192] on div "RENOVATION [DATE] - [DATE] Complete" at bounding box center [536, 183] width 833 height 18
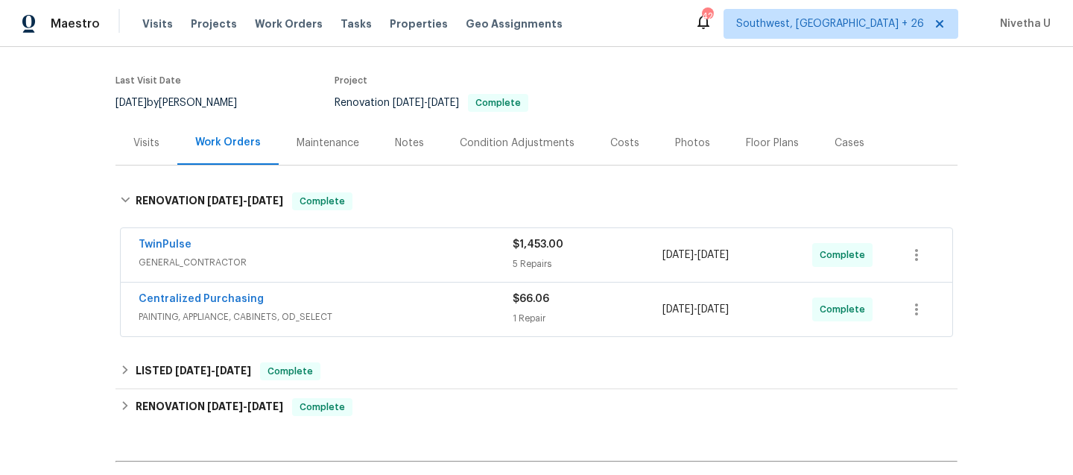
click at [409, 317] on span "PAINTING, APPLIANCE, CABINETS, OD_SELECT" at bounding box center [326, 316] width 374 height 15
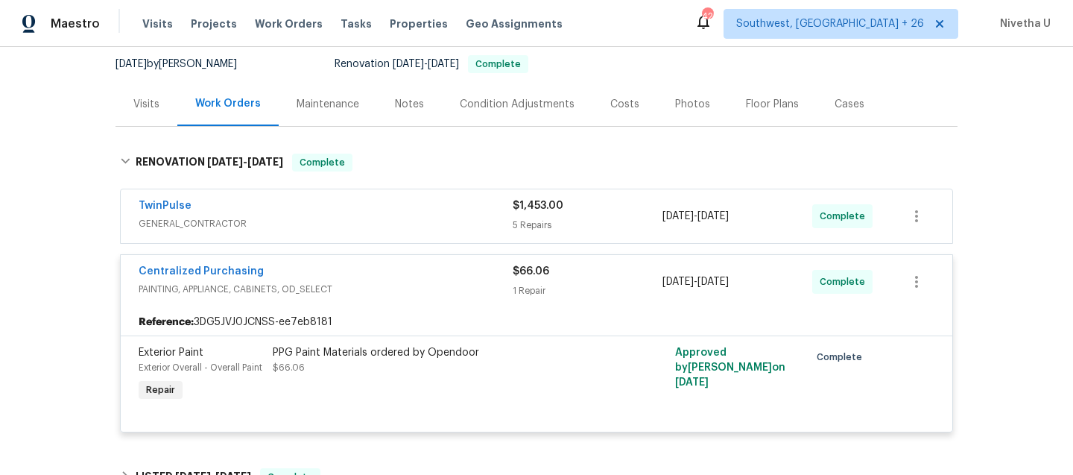
scroll to position [136, 0]
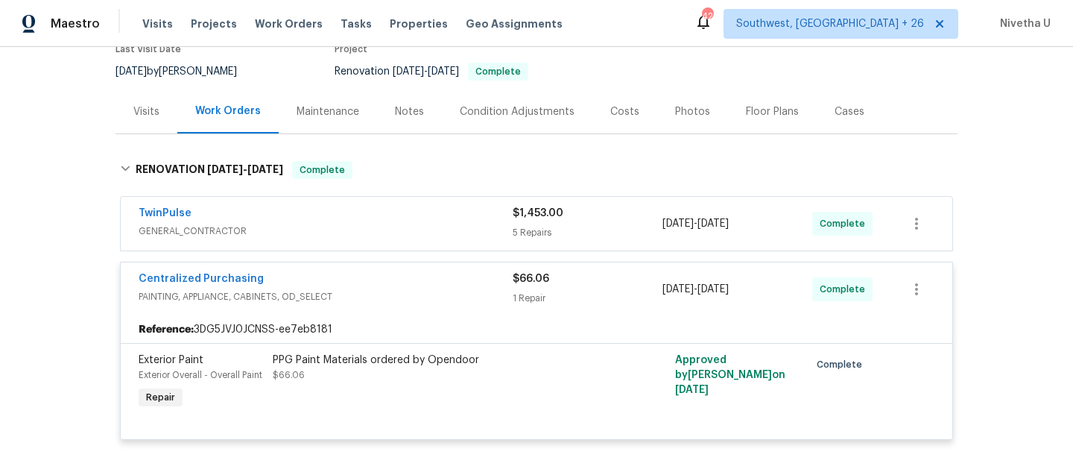
click at [403, 298] on span "PAINTING, APPLIANCE, CABINETS, OD_SELECT" at bounding box center [326, 296] width 374 height 15
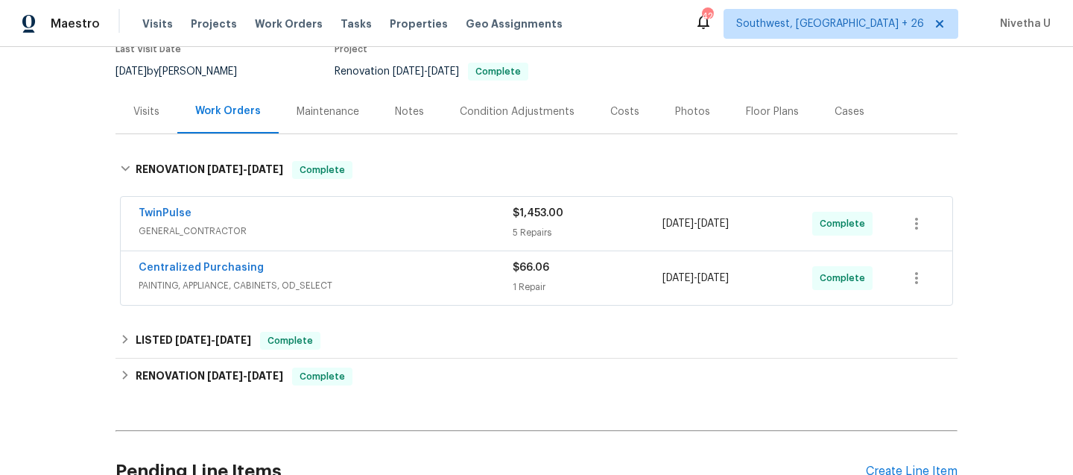
click at [400, 233] on span "GENERAL_CONTRACTOR" at bounding box center [326, 231] width 374 height 15
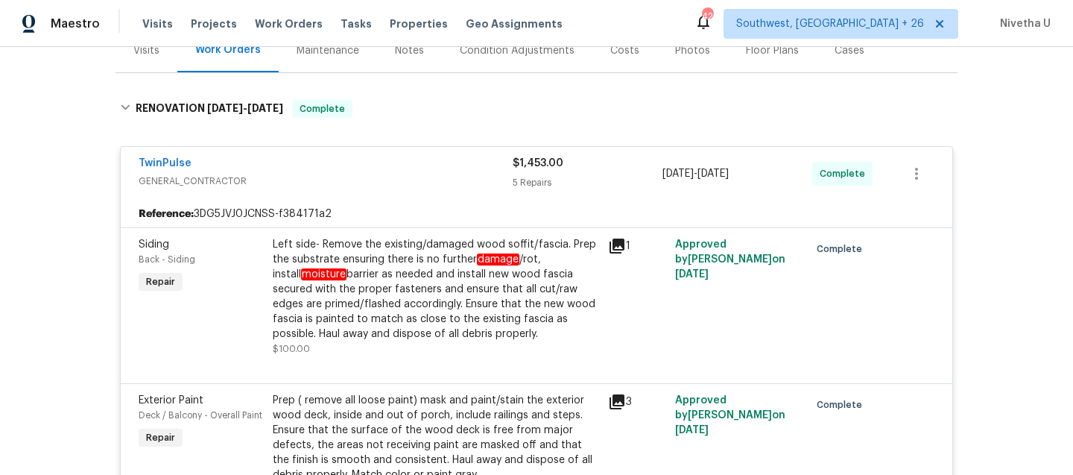
scroll to position [20, 0]
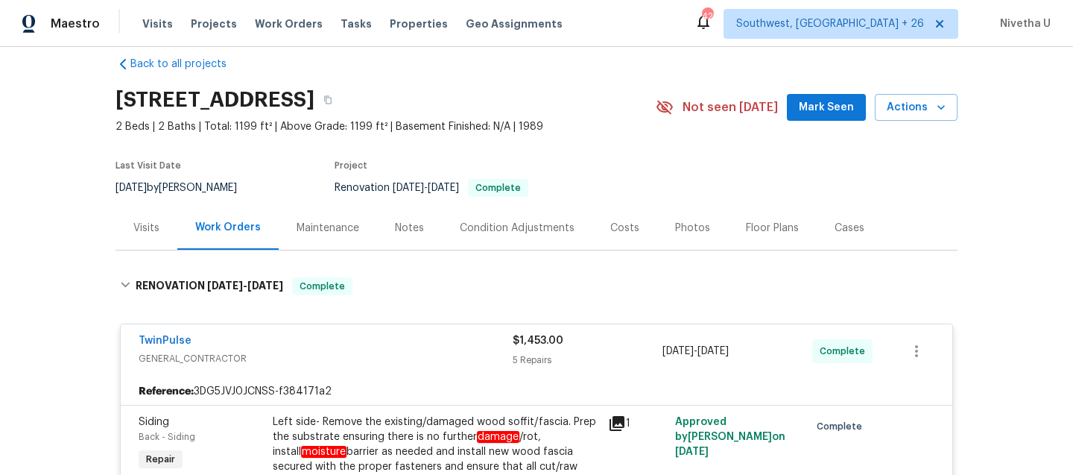
click at [422, 351] on span "GENERAL_CONTRACTOR" at bounding box center [326, 358] width 374 height 15
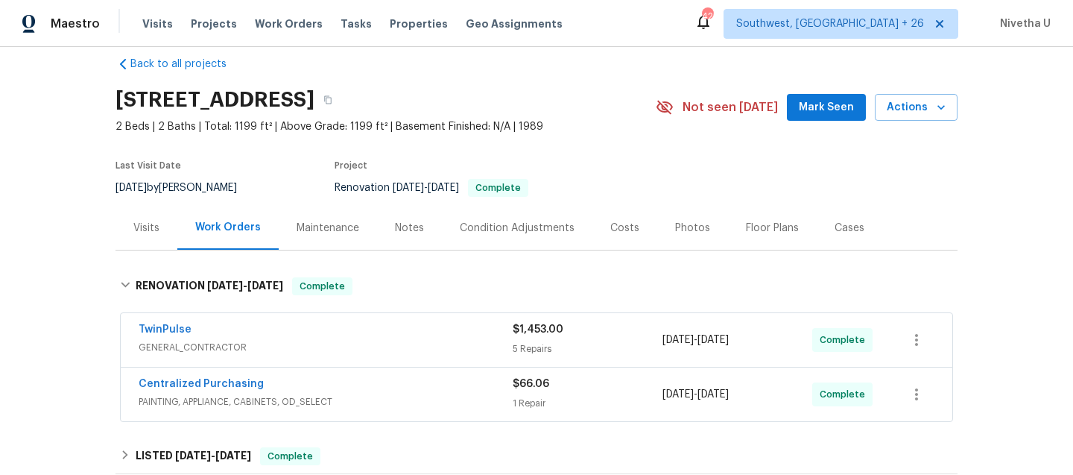
click at [405, 384] on div "Centralized Purchasing" at bounding box center [326, 385] width 374 height 18
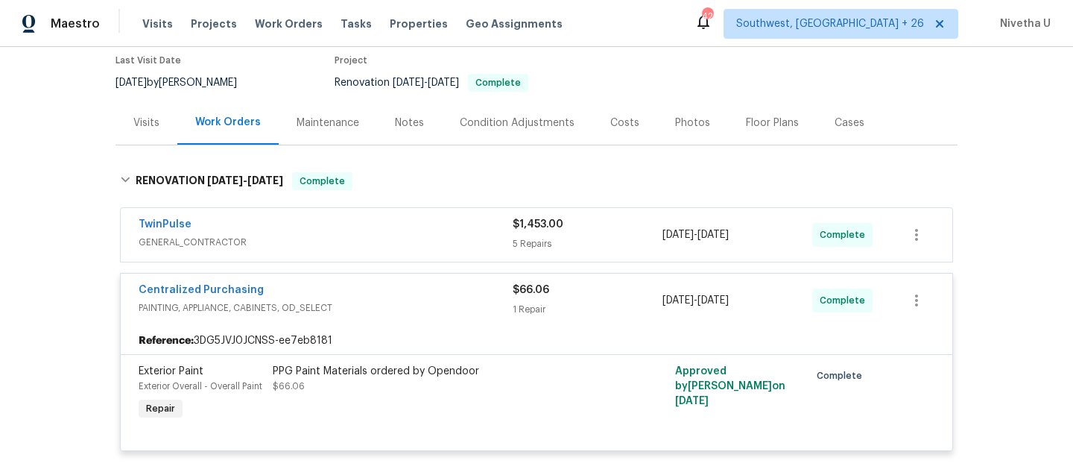
scroll to position [108, 0]
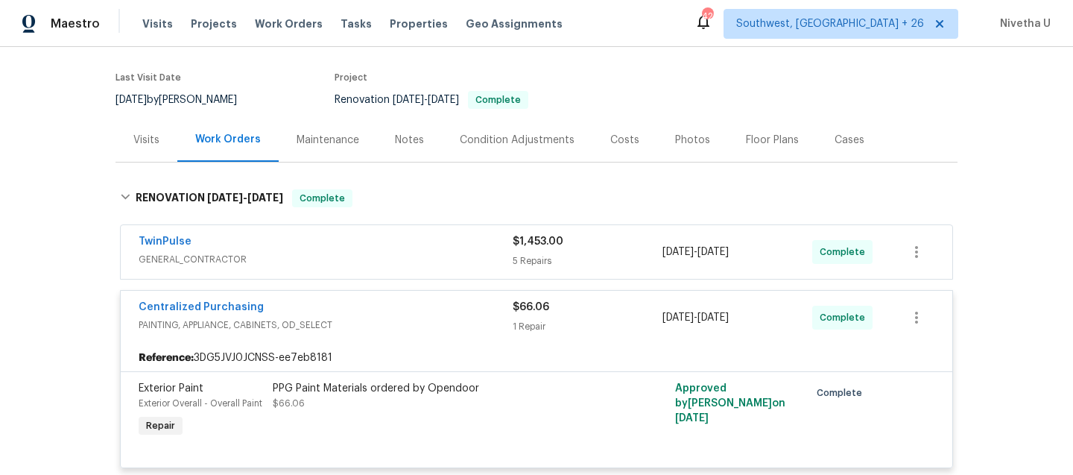
click at [397, 311] on div "Centralized Purchasing" at bounding box center [326, 309] width 374 height 18
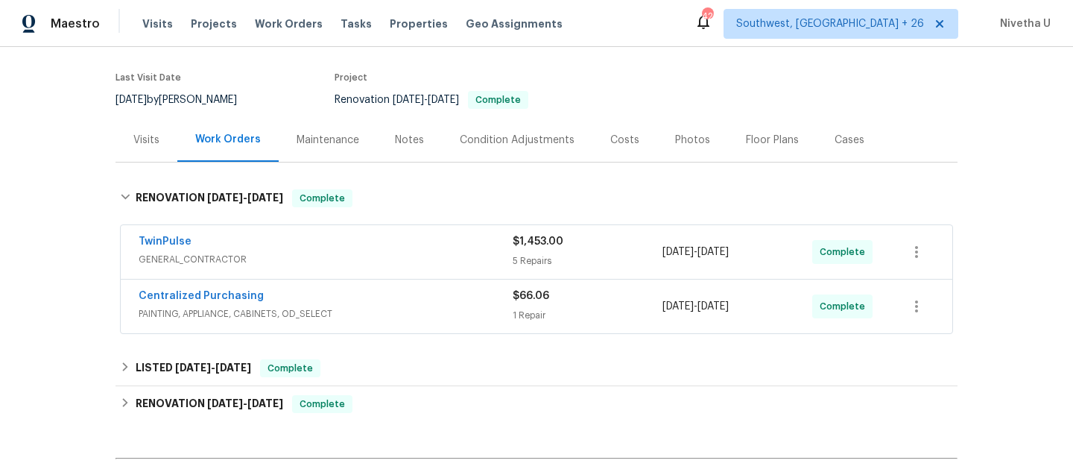
click at [397, 264] on span "GENERAL_CONTRACTOR" at bounding box center [326, 259] width 374 height 15
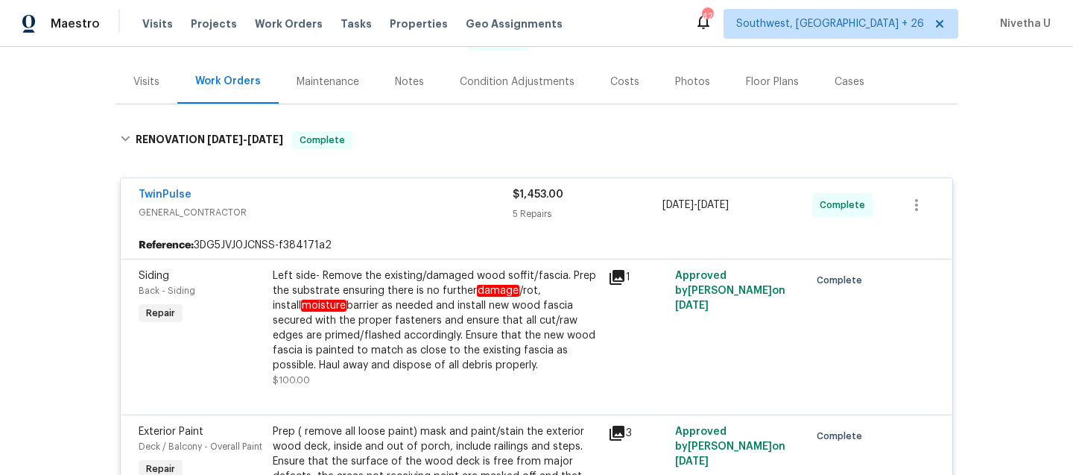
scroll to position [123, 0]
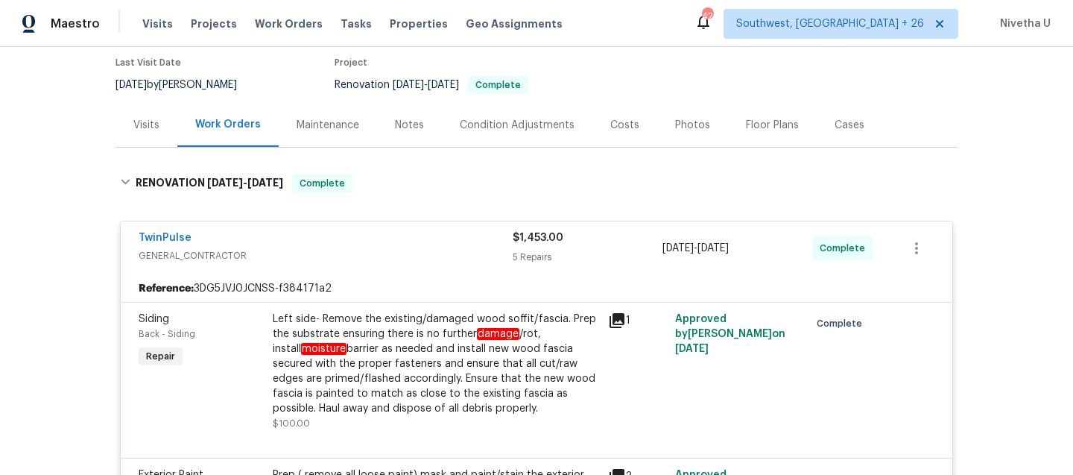
click at [420, 251] on span "GENERAL_CONTRACTOR" at bounding box center [326, 255] width 374 height 15
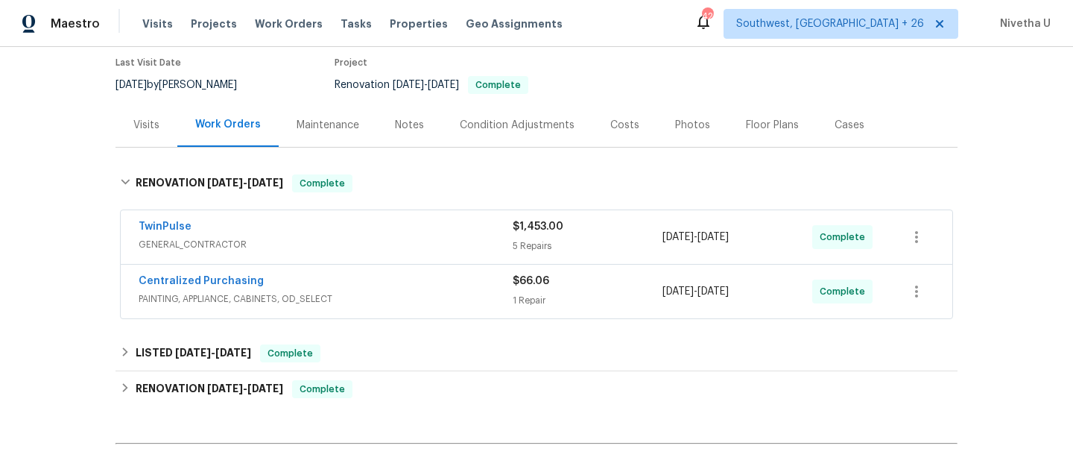
click at [407, 207] on div "TwinPulse GENERAL_CONTRACTOR $1,453.00 5 Repairs [DATE] - [DATE] Complete Centr…" at bounding box center [537, 265] width 842 height 116
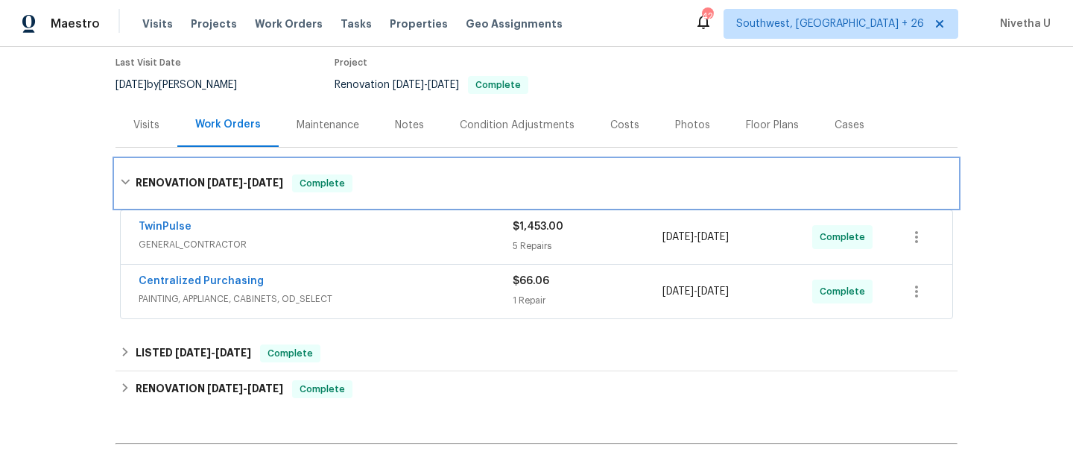
click at [398, 176] on div "RENOVATION [DATE] - [DATE] Complete" at bounding box center [536, 183] width 833 height 18
